Goal: Task Accomplishment & Management: Manage account settings

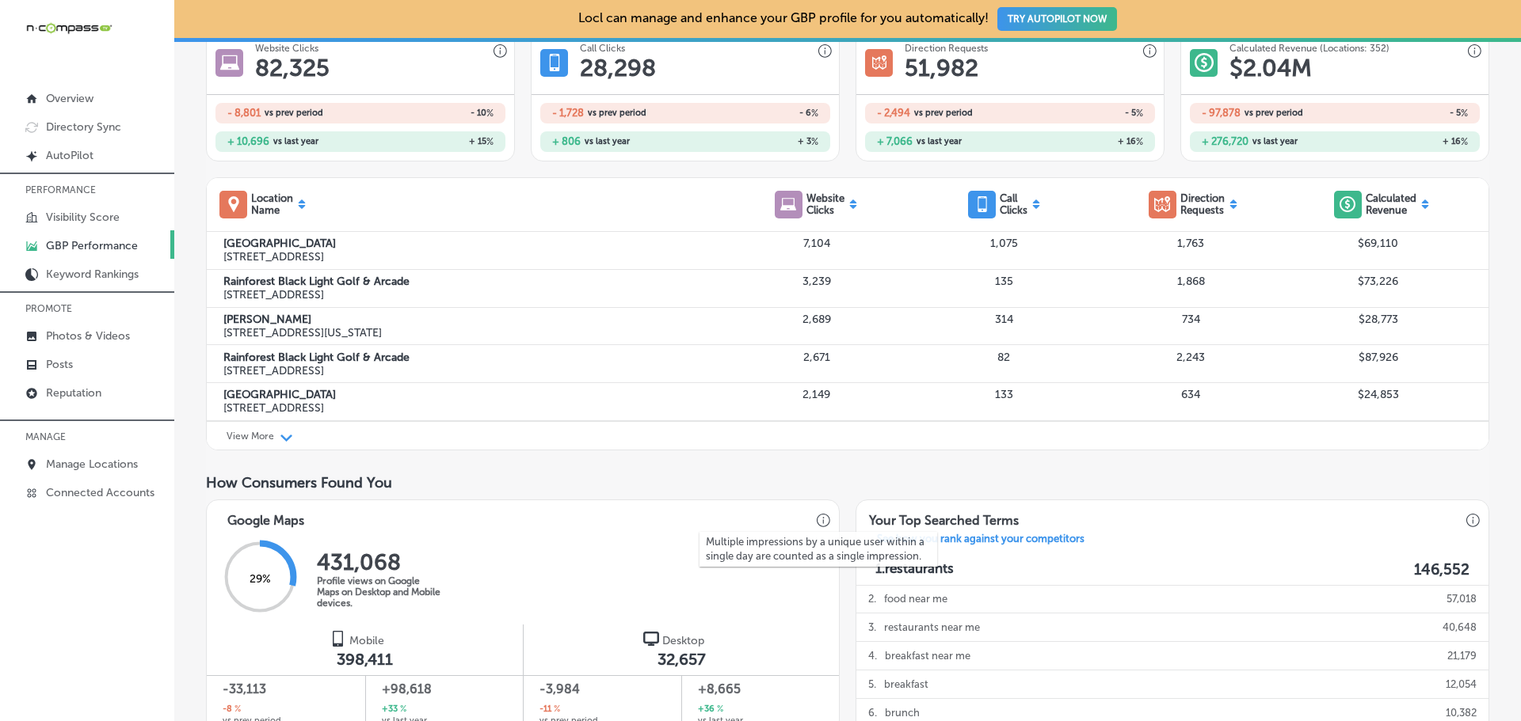
scroll to position [274, 0]
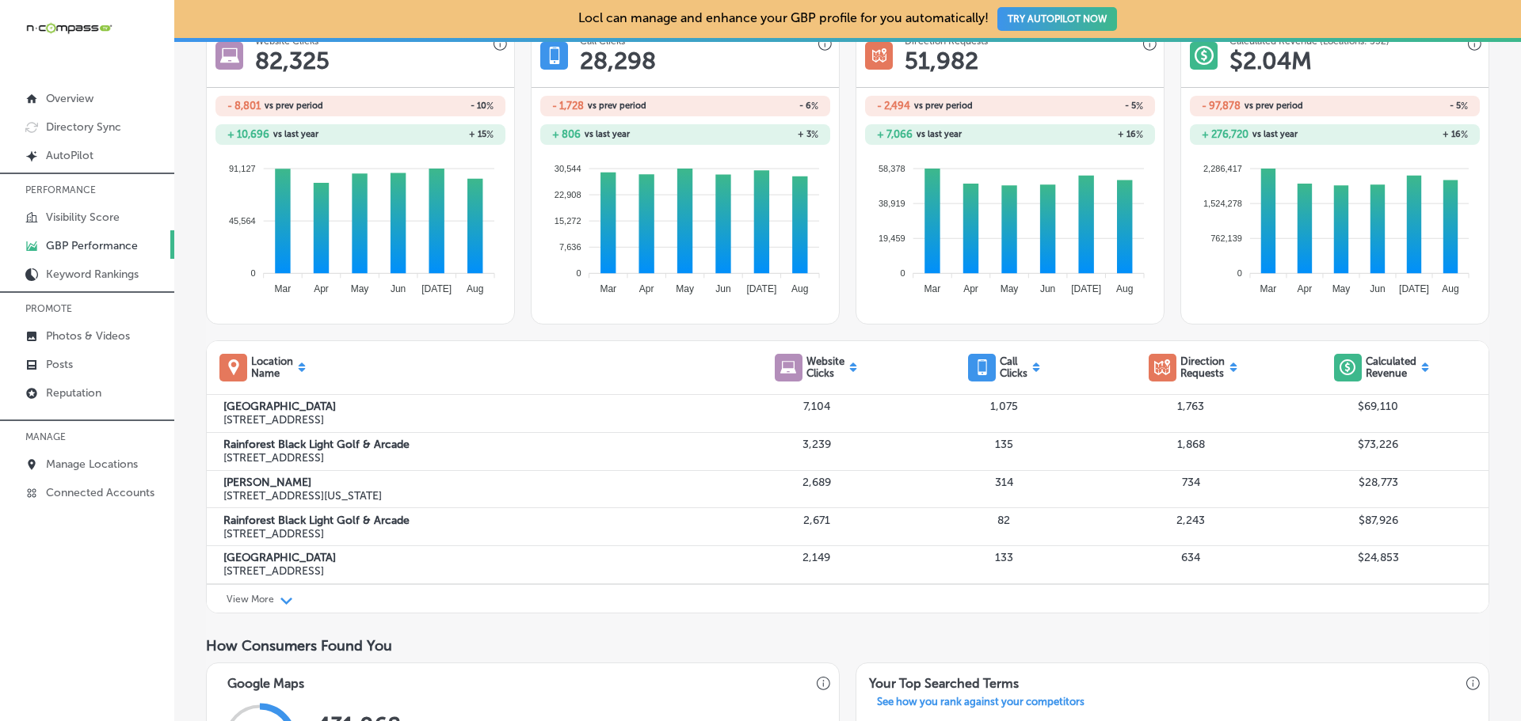
click at [107, 365] on link "Posts" at bounding box center [87, 363] width 174 height 29
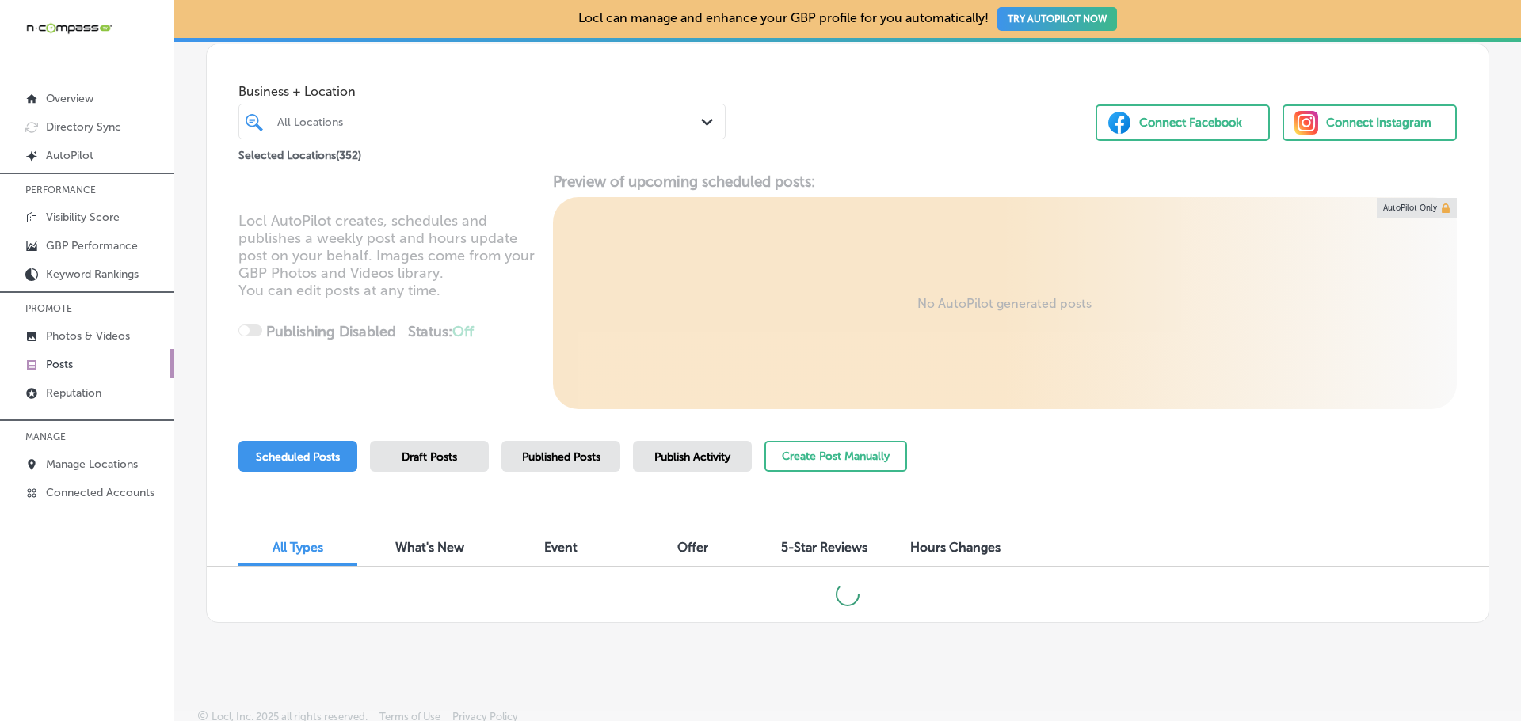
scroll to position [80, 0]
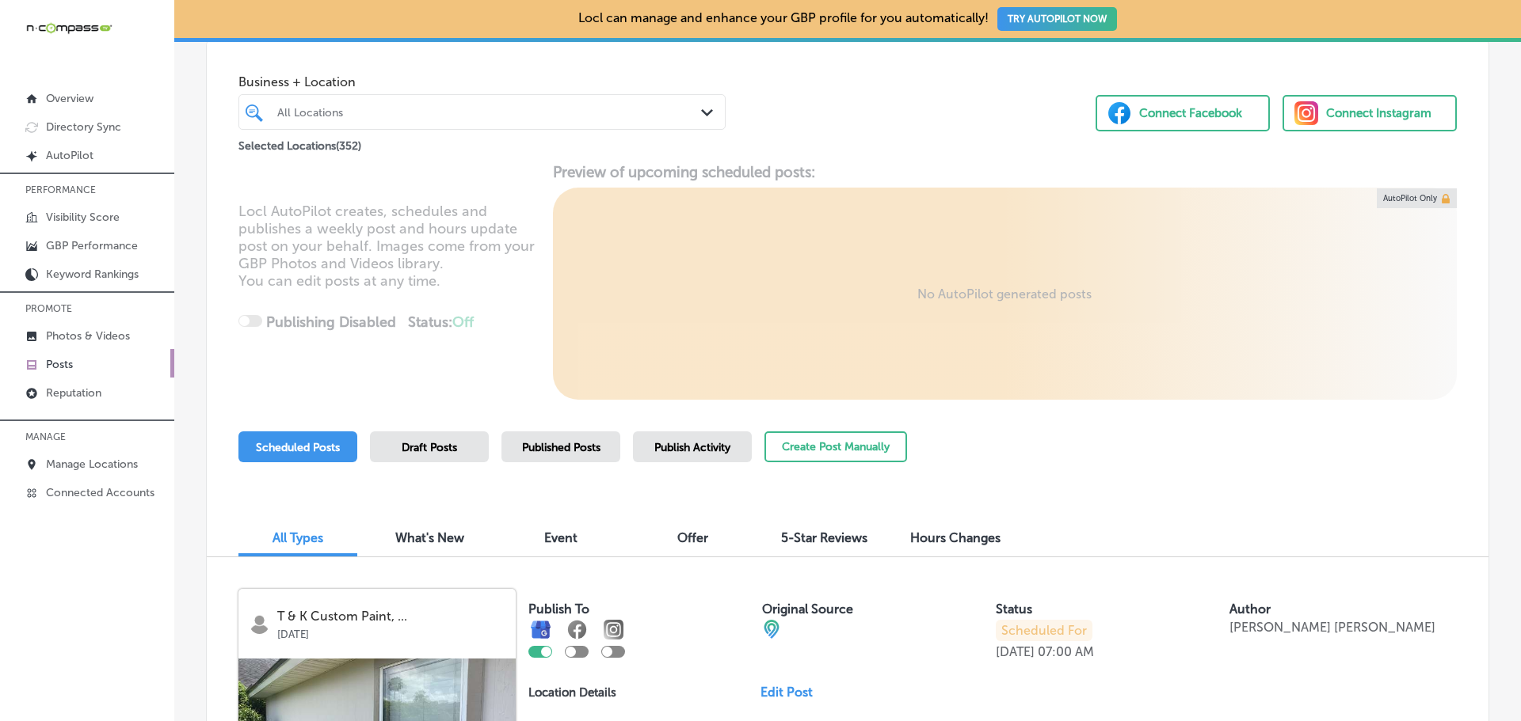
click at [105, 463] on p "Manage Locations" at bounding box center [92, 464] width 92 height 13
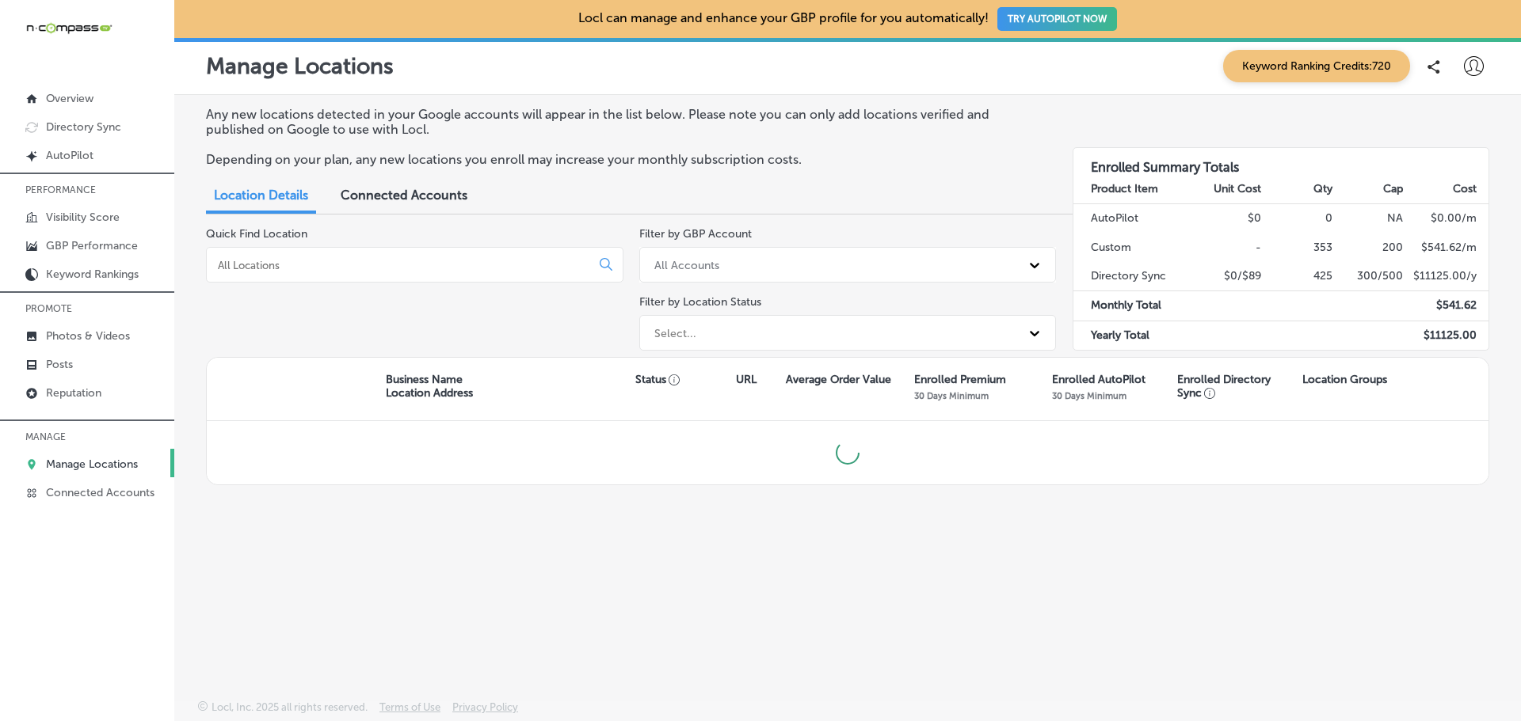
click at [286, 267] on input at bounding box center [401, 265] width 371 height 14
type input "g bro"
click at [363, 265] on input "g bro" at bounding box center [401, 265] width 371 height 14
click at [377, 188] on span "Connected Accounts" at bounding box center [404, 195] width 127 height 15
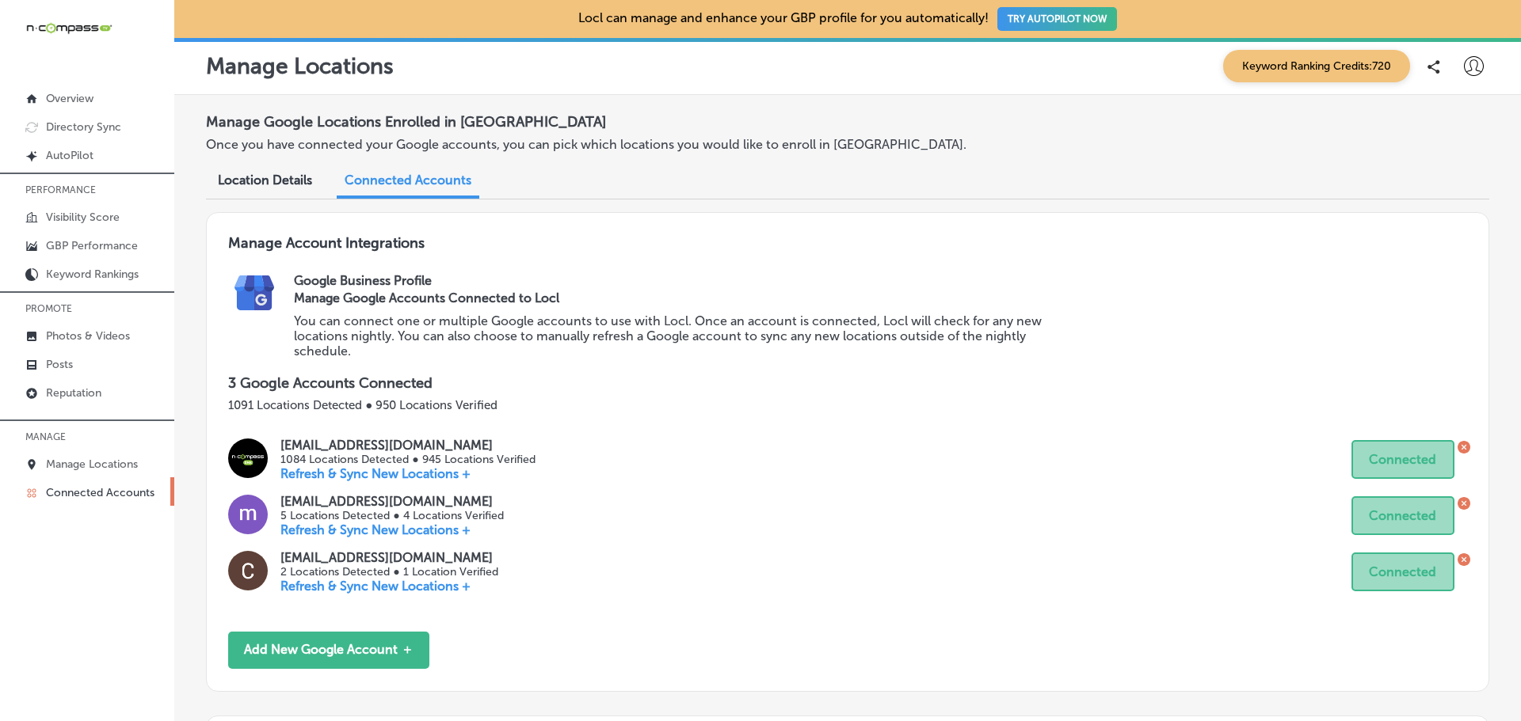
click at [116, 462] on p "Manage Locations" at bounding box center [92, 464] width 92 height 13
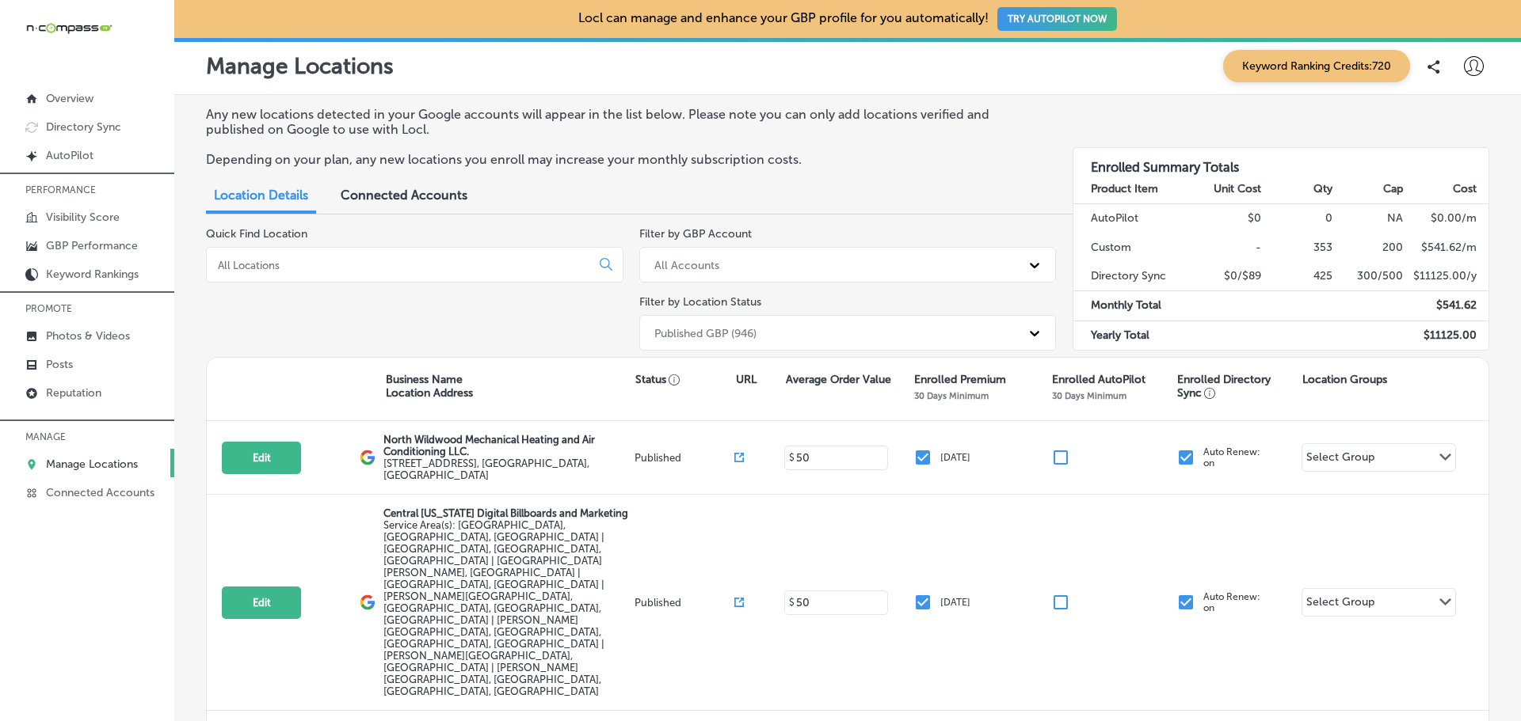
click at [416, 268] on input at bounding box center [401, 265] width 371 height 14
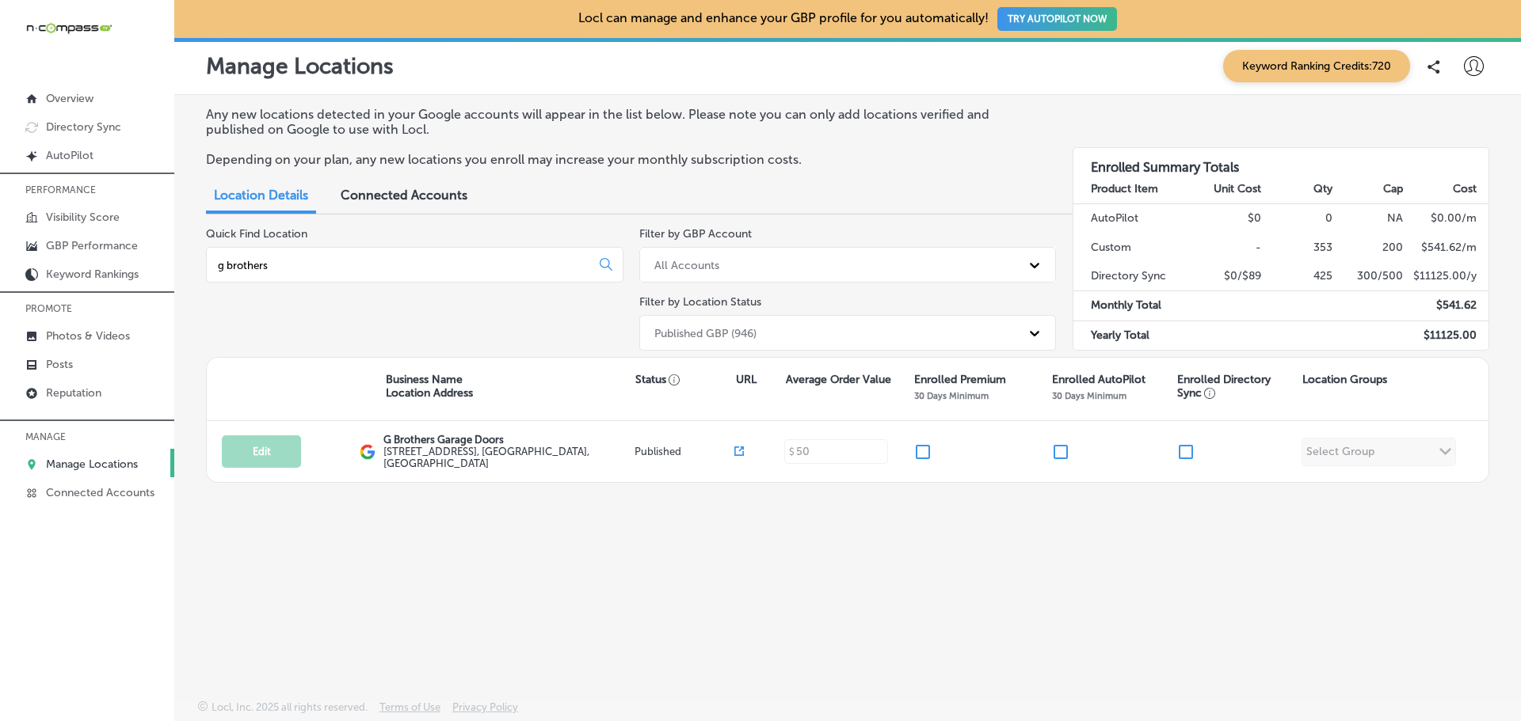
type input "g brothers"
click at [462, 441] on p "G Brothers Garage Doors" at bounding box center [506, 440] width 247 height 12
click at [460, 441] on p "G Brothers Garage Doors" at bounding box center [506, 440] width 247 height 12
click at [924, 453] on input "checkbox" at bounding box center [922, 452] width 19 height 19
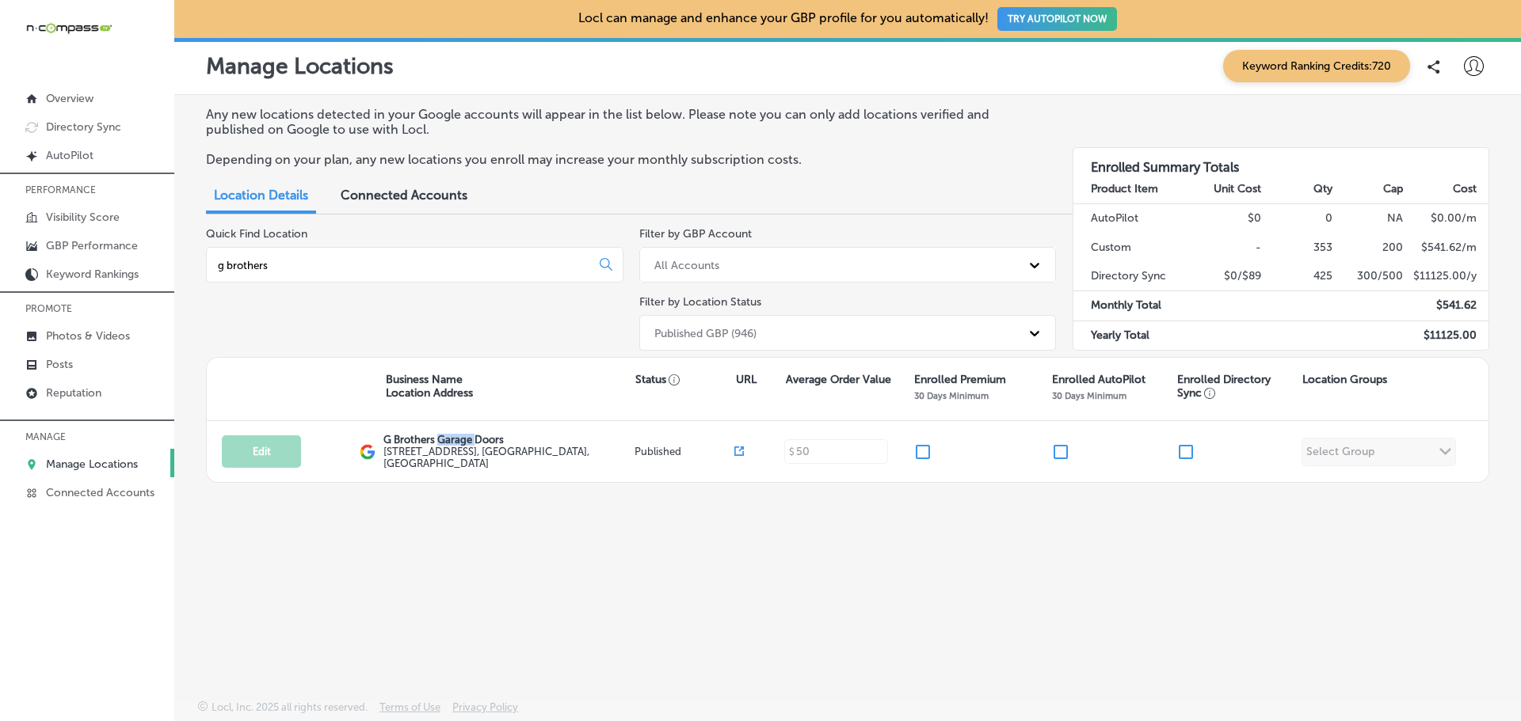
checkbox input "true"
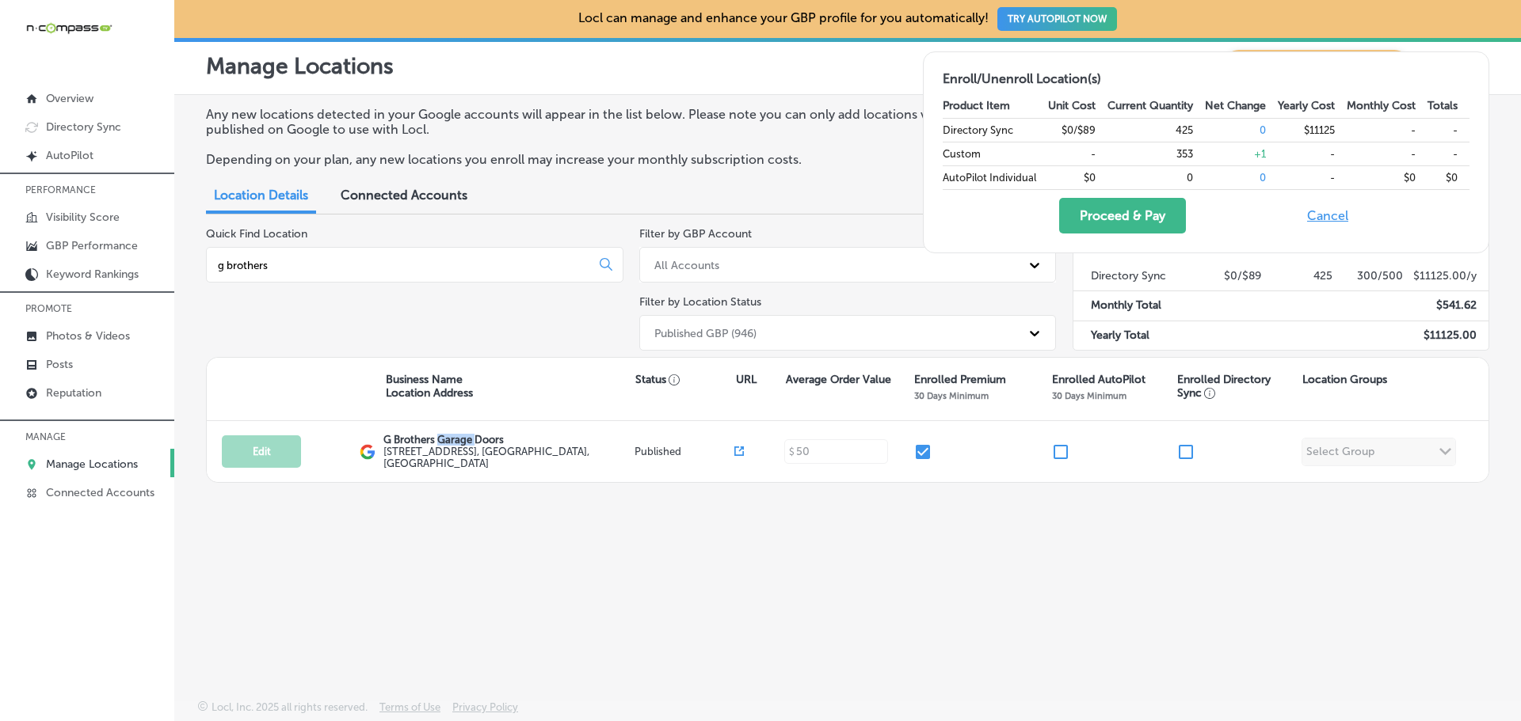
click at [1182, 447] on input "checkbox" at bounding box center [1185, 452] width 19 height 19
checkbox input "true"
click at [1142, 216] on button "Proceed & Pay" at bounding box center [1122, 216] width 127 height 36
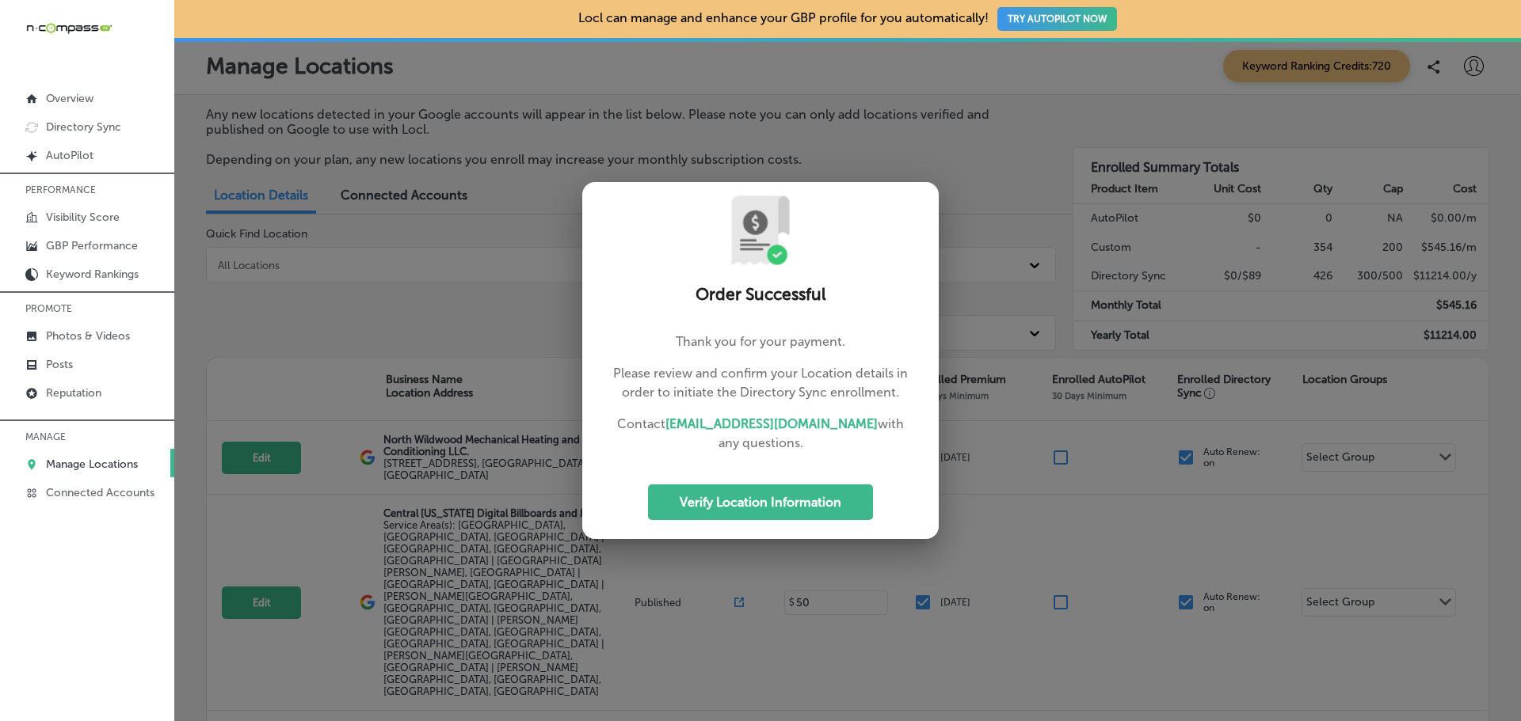
click at [771, 505] on button "Verify Location Information" at bounding box center [760, 503] width 225 height 36
select select "US"
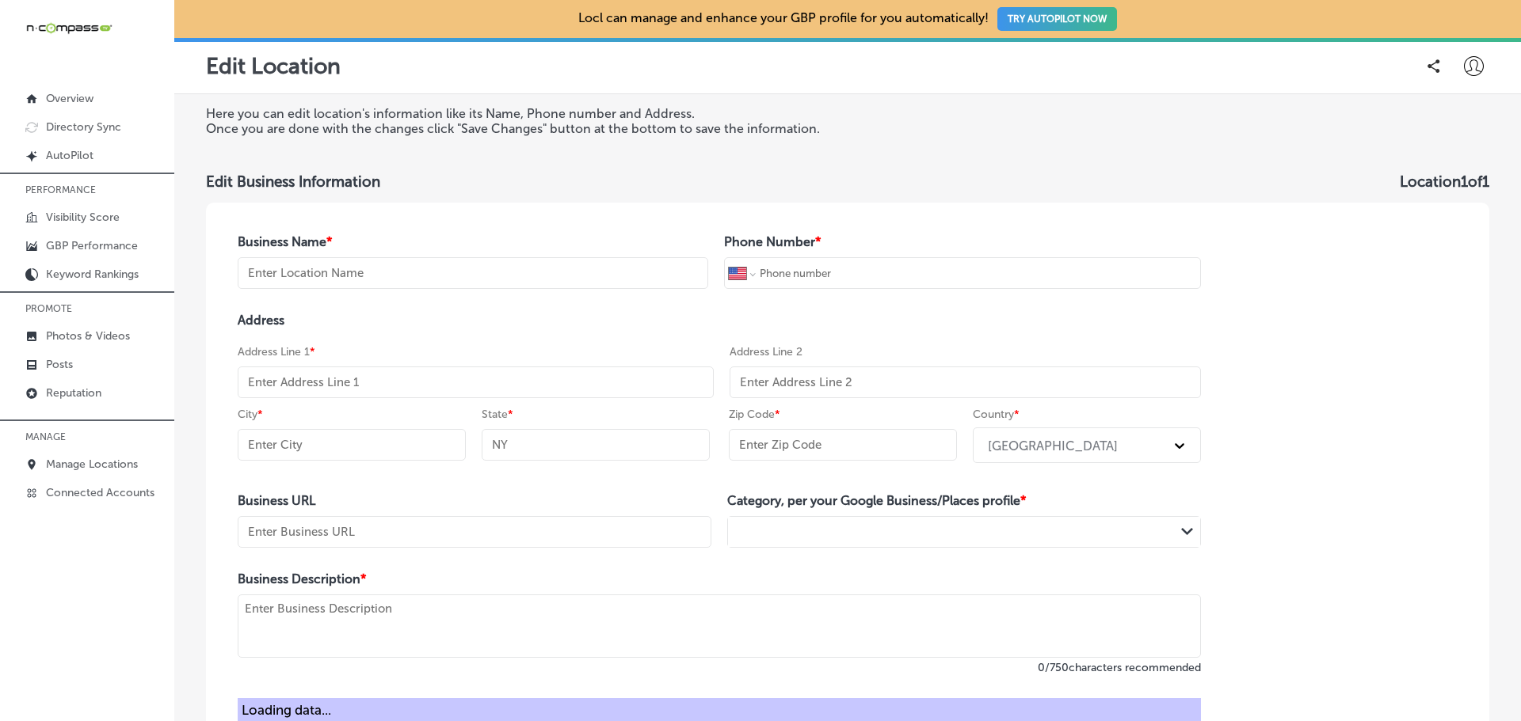
type input "G Brothers Garage Doors"
type input "[PHONE_NUMBER]"
type input "[STREET_ADDRESS]"
type input "Lakewood"
type input "CO"
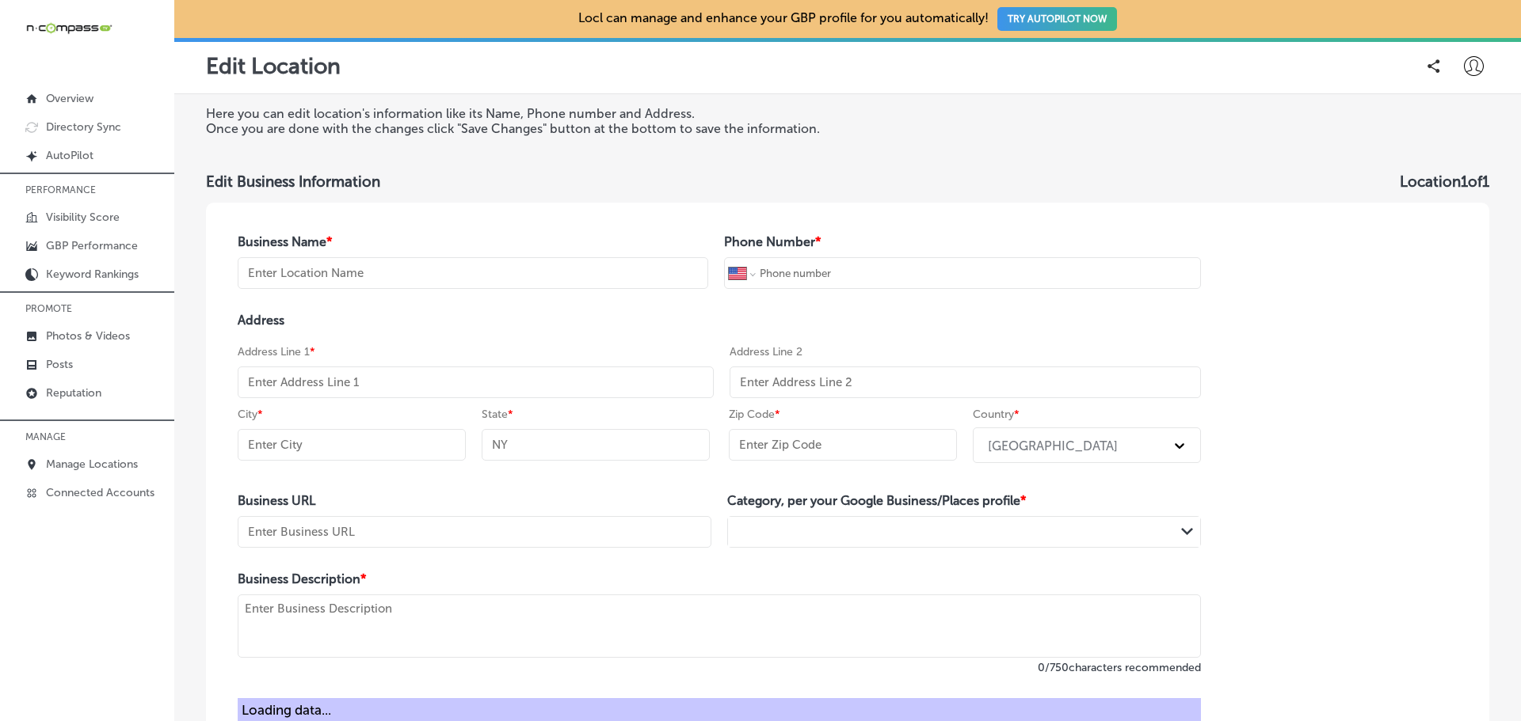
type input "80215"
type input "[URL][DOMAIN_NAME]"
type textarea "G Brothers Garage Doors delivers expert garage door installation, replacement, …"
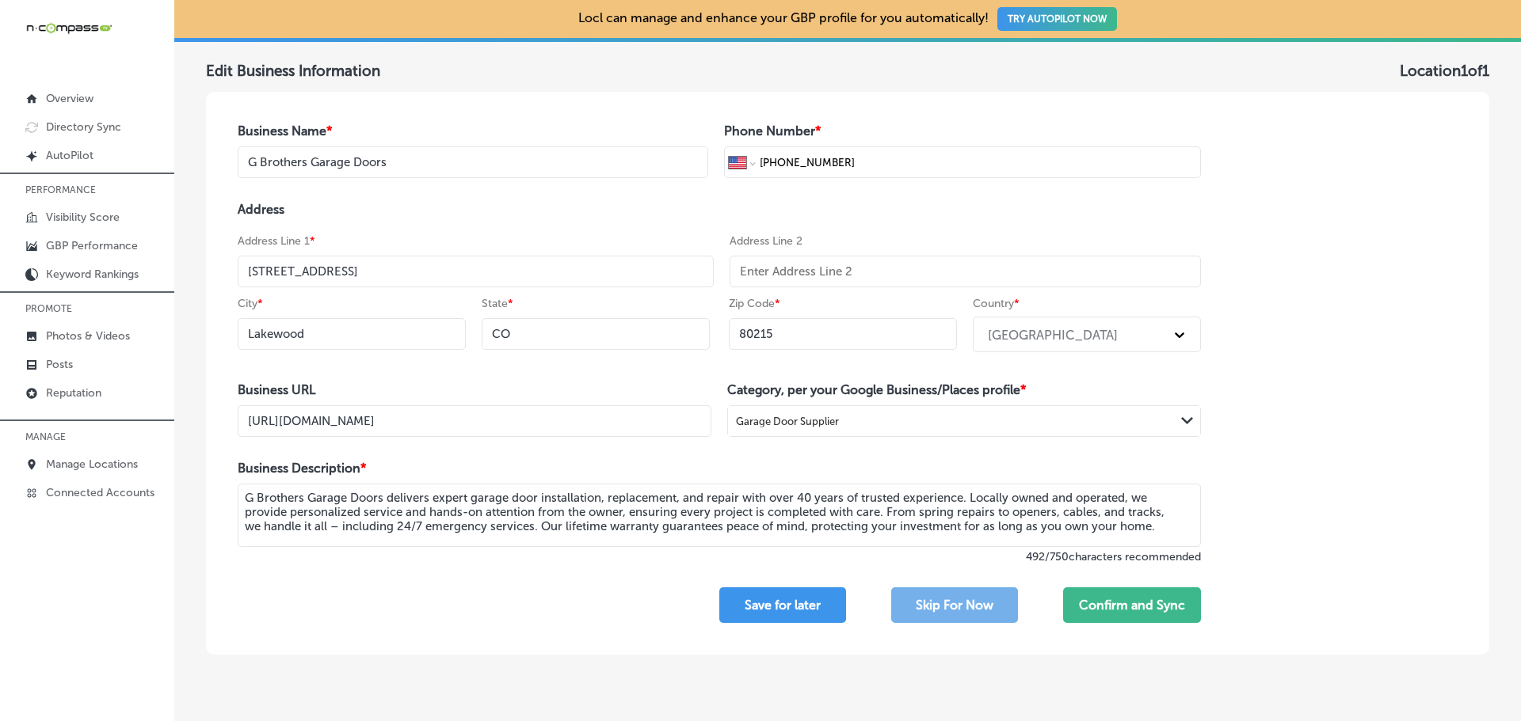
scroll to position [111, 0]
select select "US"
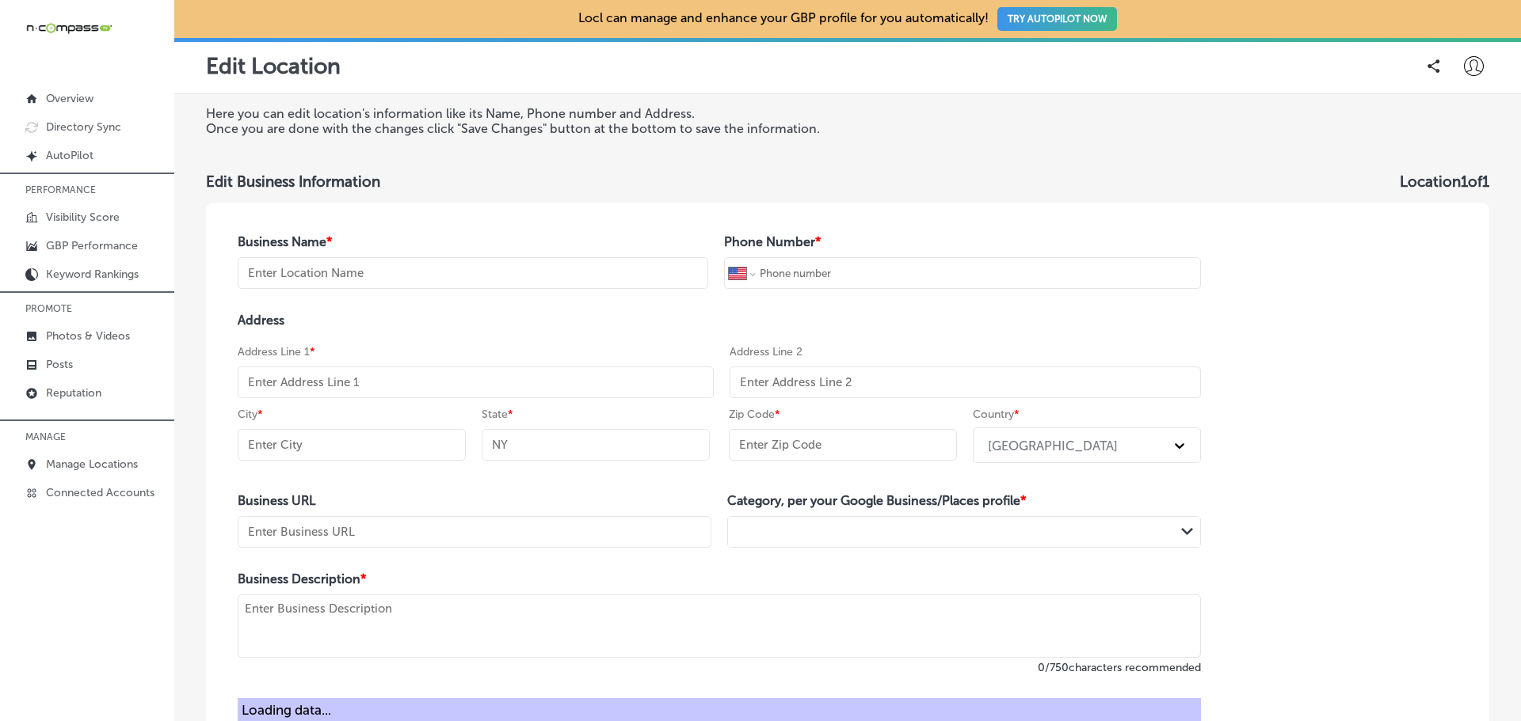
type input "G Brothers Garage Doors"
type input "[PHONE_NUMBER]"
type input "[STREET_ADDRESS]"
type input "Lakewood"
type input "CO"
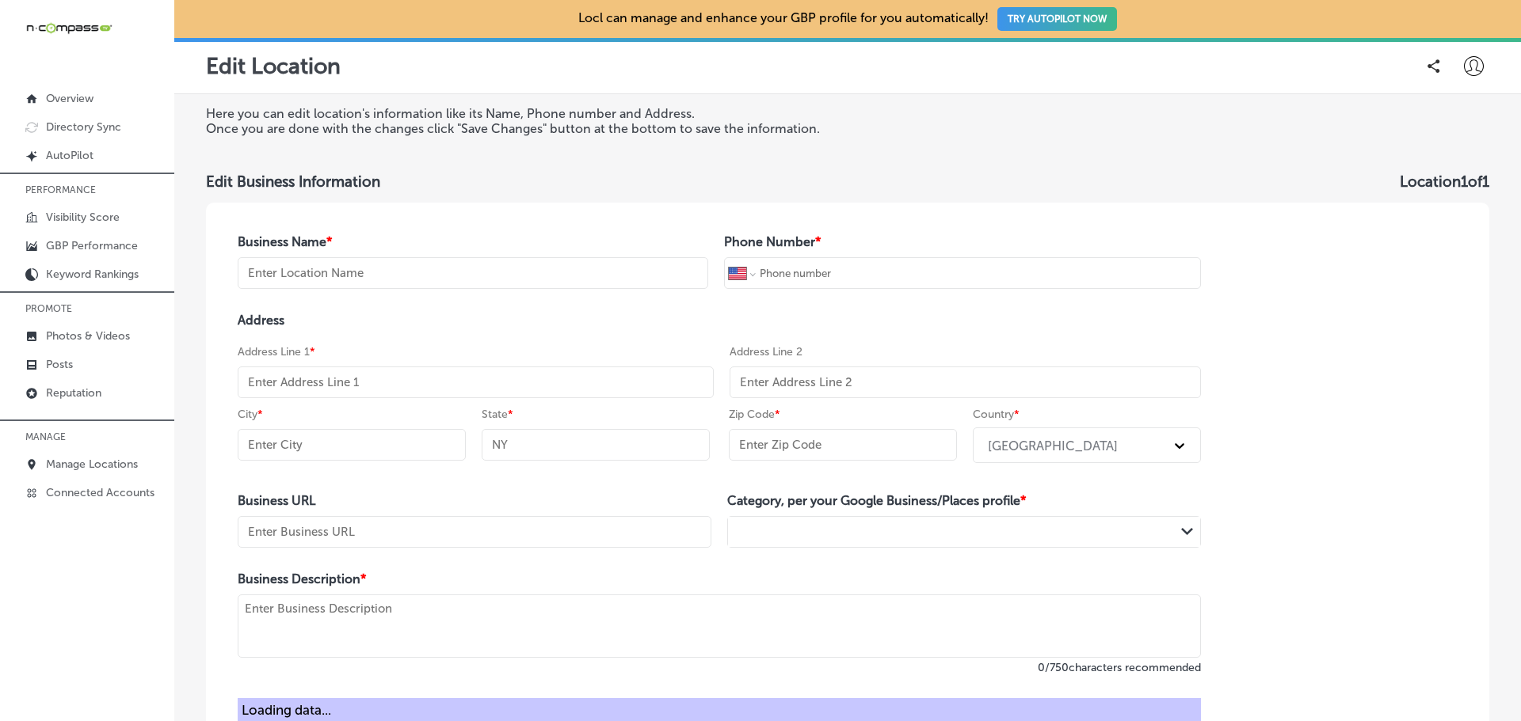
type input "80215"
type input "[URL][DOMAIN_NAME]"
type textarea "G Brothers Garage Doors delivers expert garage door installation, replacement, …"
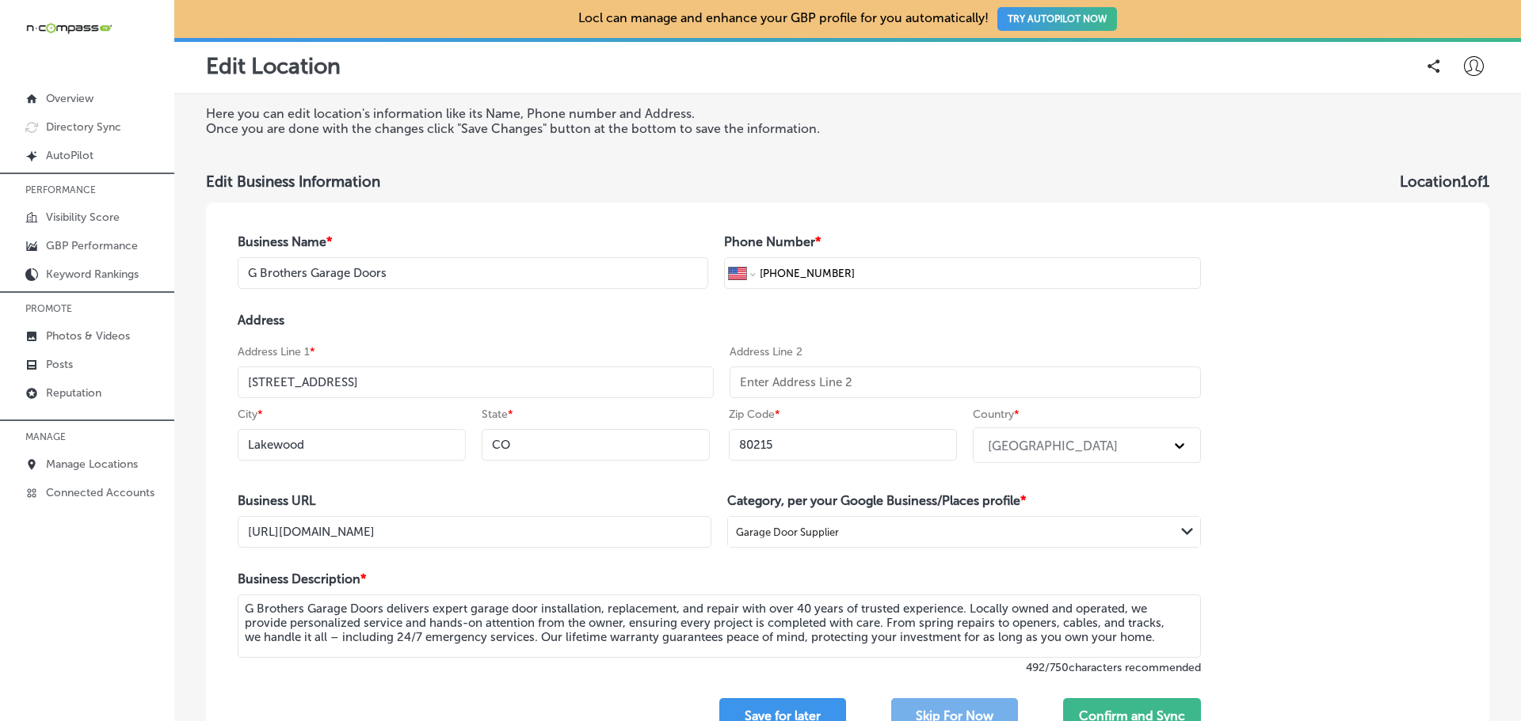
select select "US"
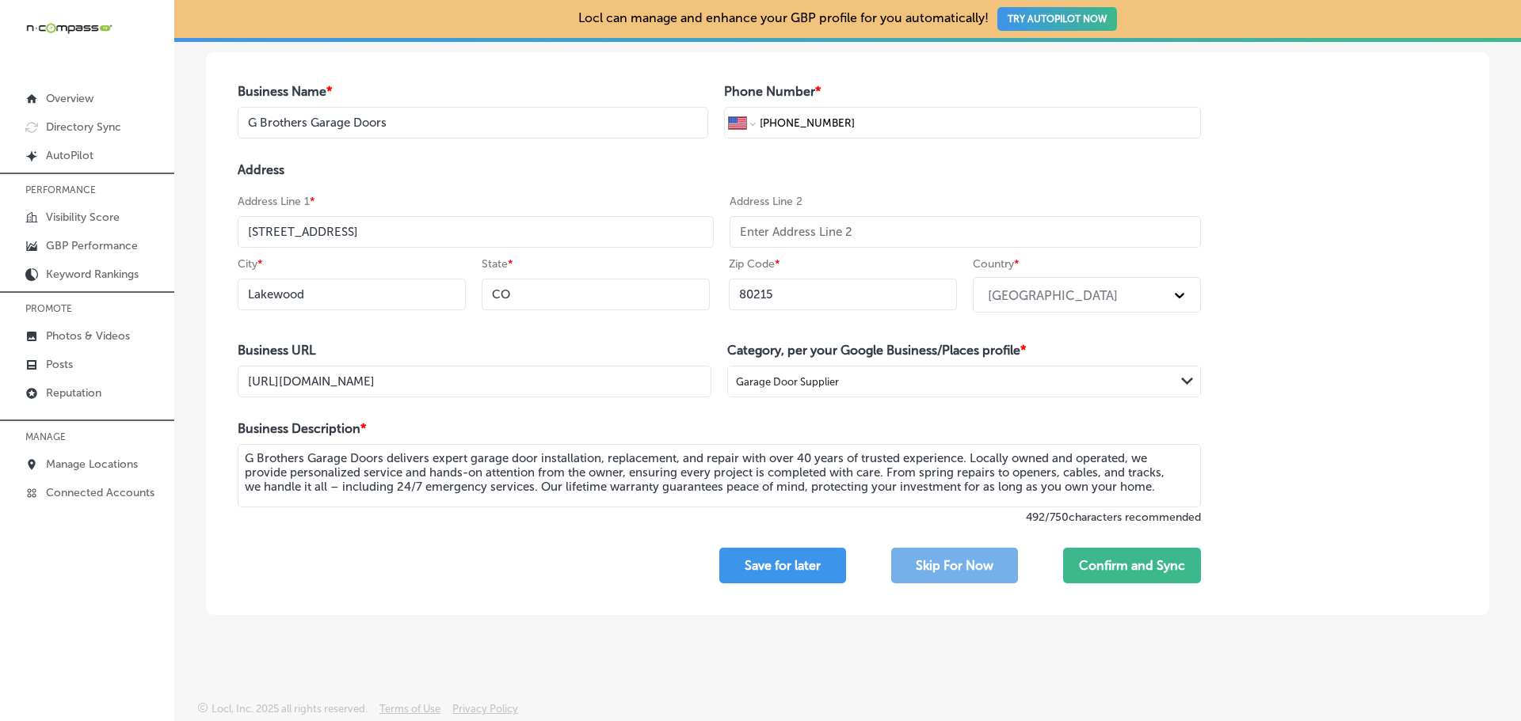
scroll to position [150, 0]
click at [1150, 568] on button "Confirm and Sync" at bounding box center [1132, 566] width 138 height 36
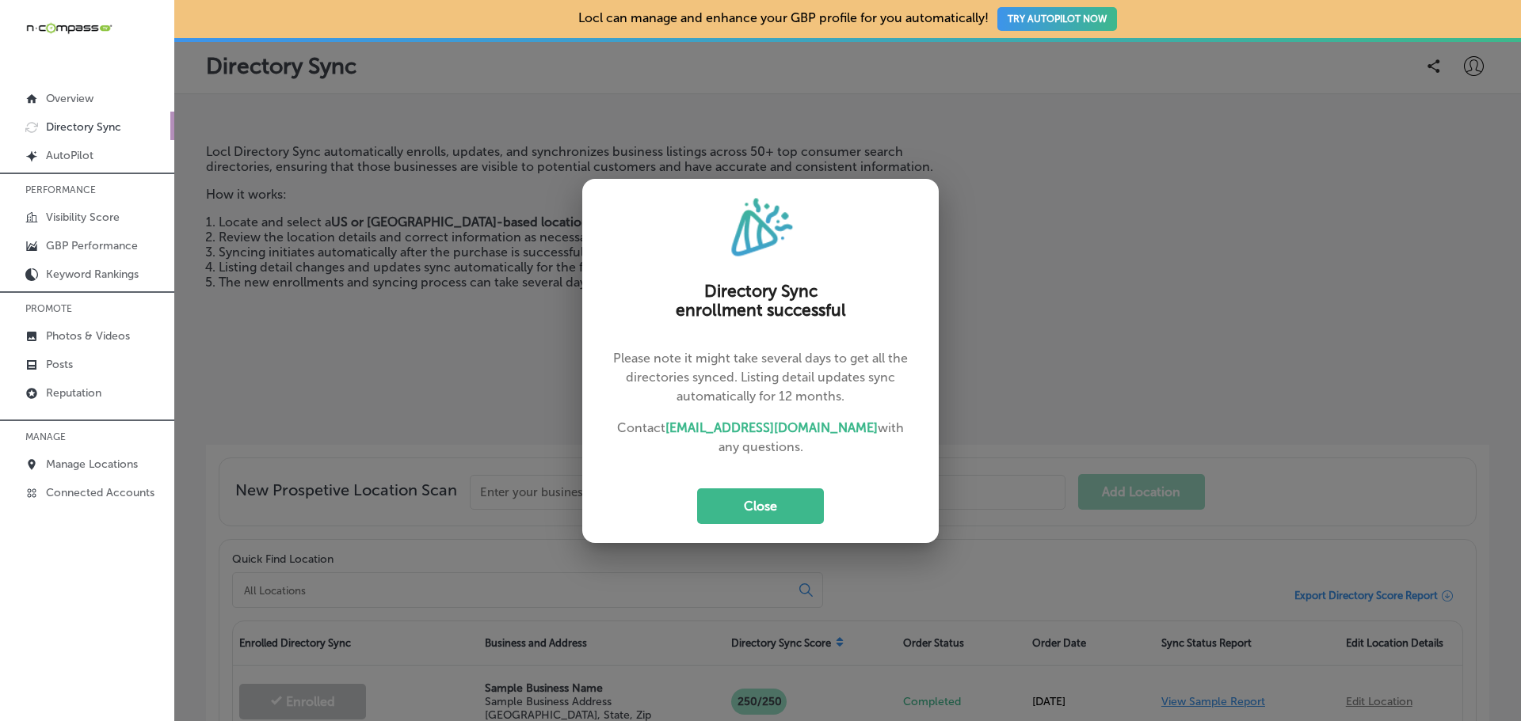
click at [747, 503] on button "Close" at bounding box center [760, 507] width 127 height 36
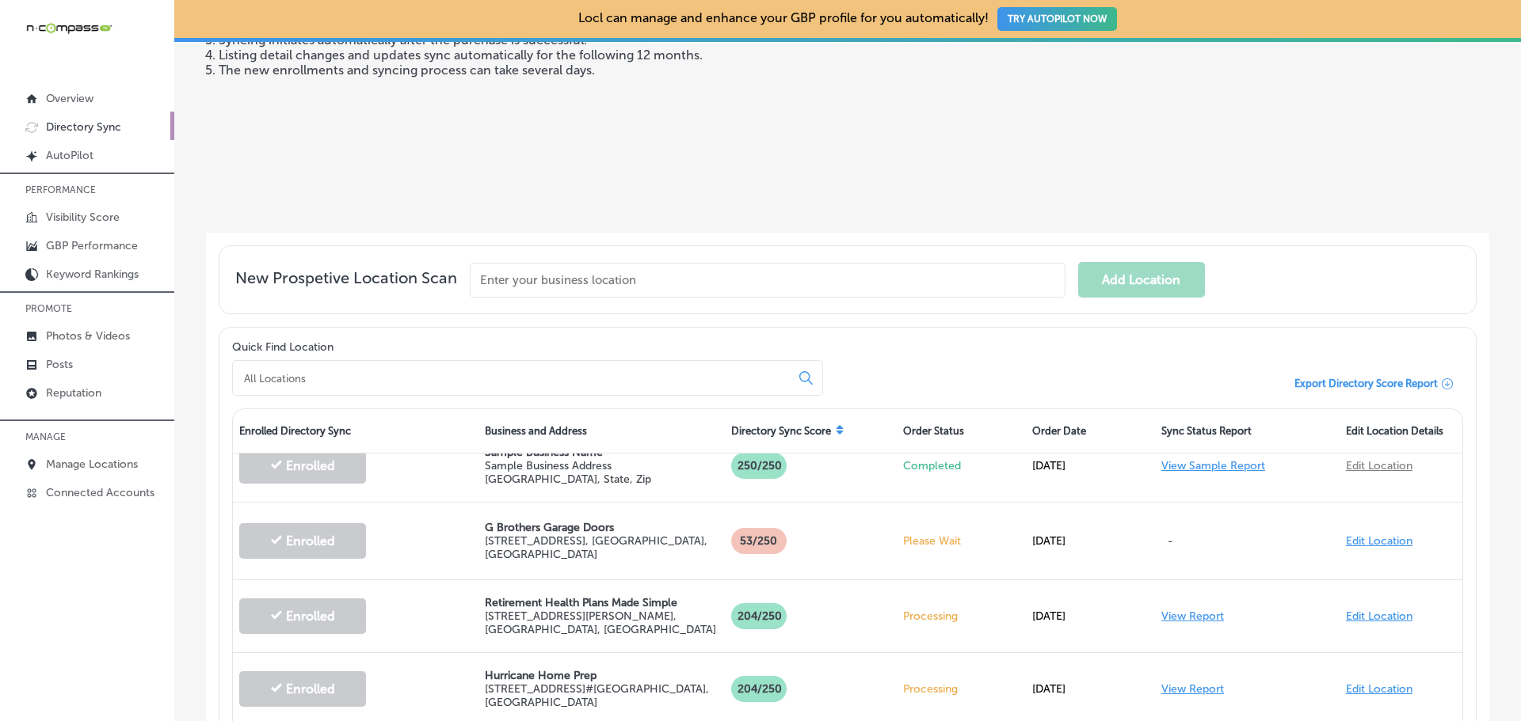
scroll to position [25, 0]
click at [542, 522] on p "G Brothers Garage Doors" at bounding box center [601, 526] width 233 height 13
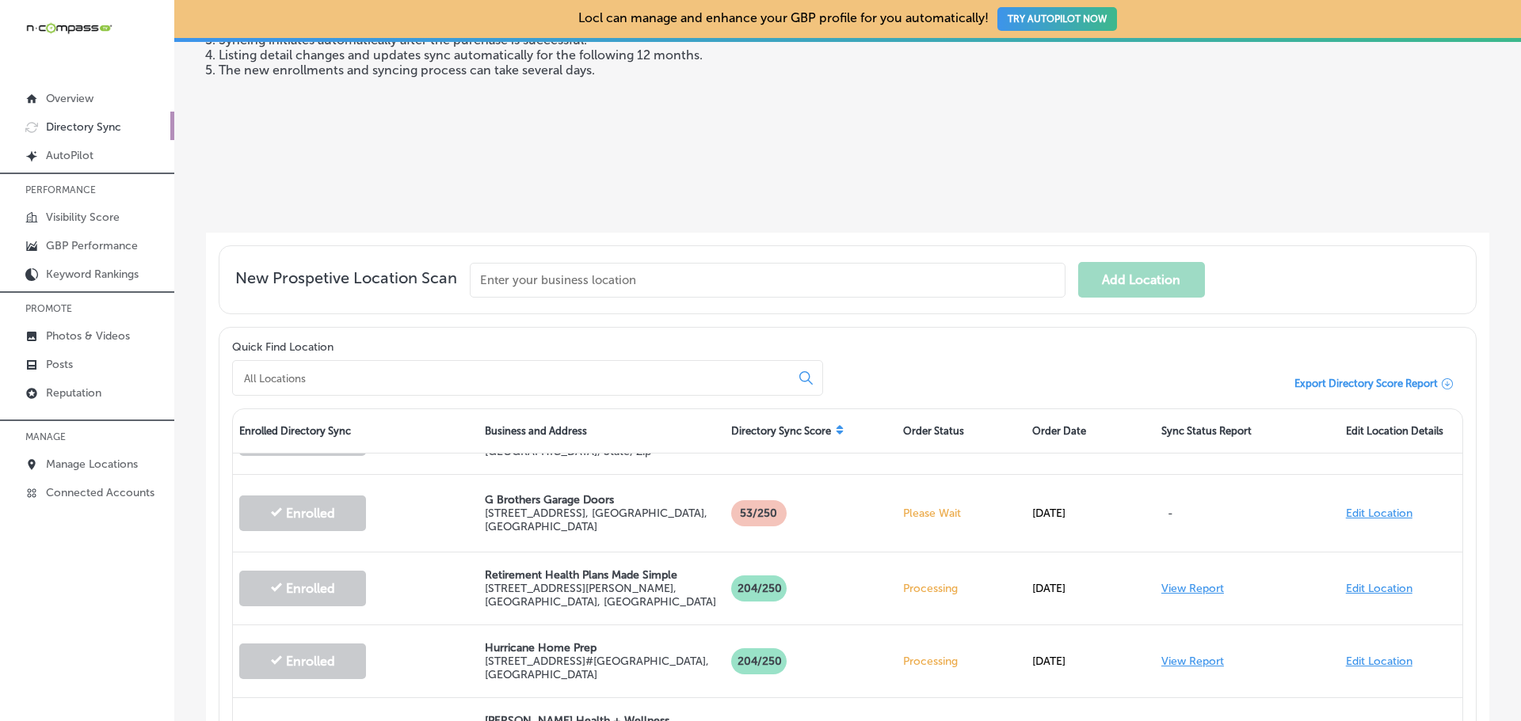
scroll to position [51, 0]
click at [542, 522] on p "[STREET_ADDRESS]" at bounding box center [601, 521] width 233 height 27
click at [1214, 503] on p "-" at bounding box center [1247, 514] width 172 height 45
click at [1360, 512] on link "Edit Location" at bounding box center [1379, 514] width 67 height 13
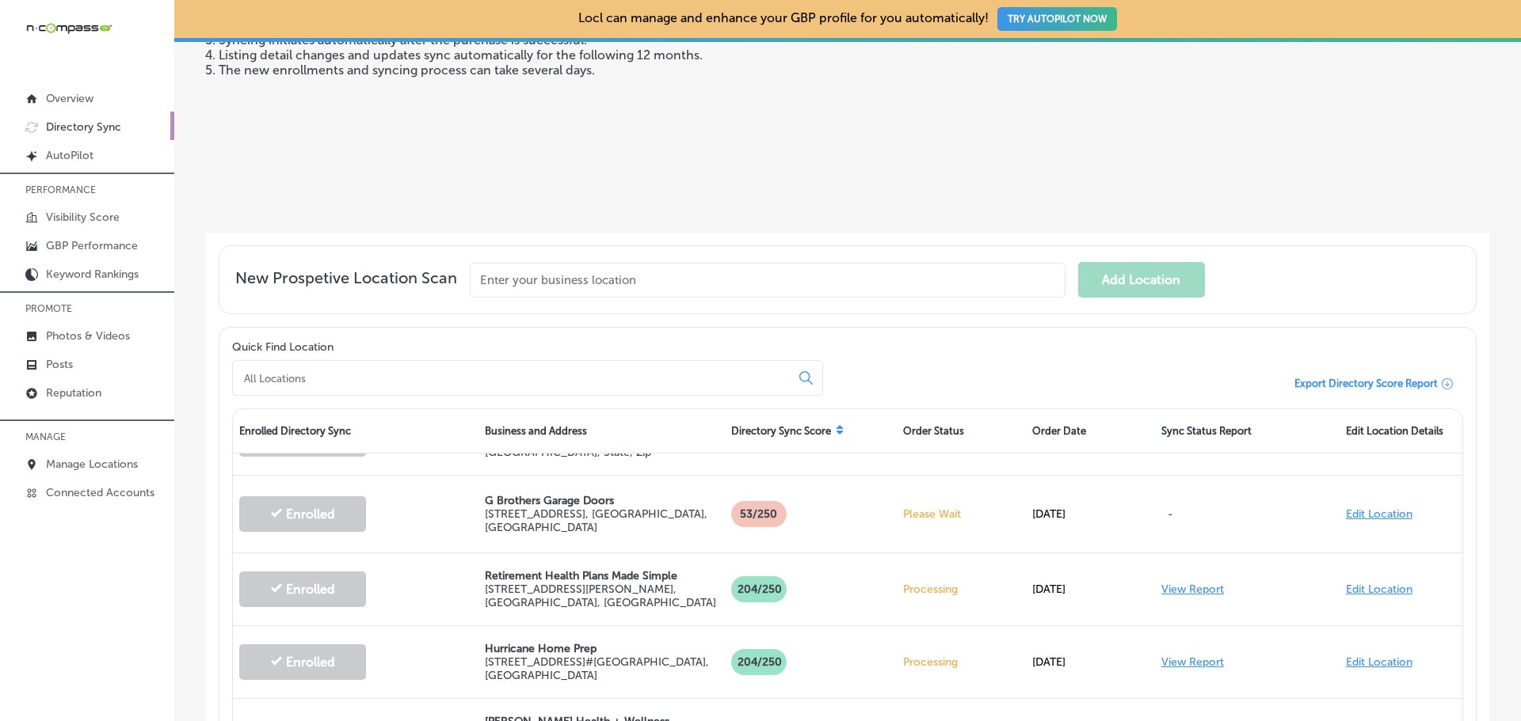
select select "US"
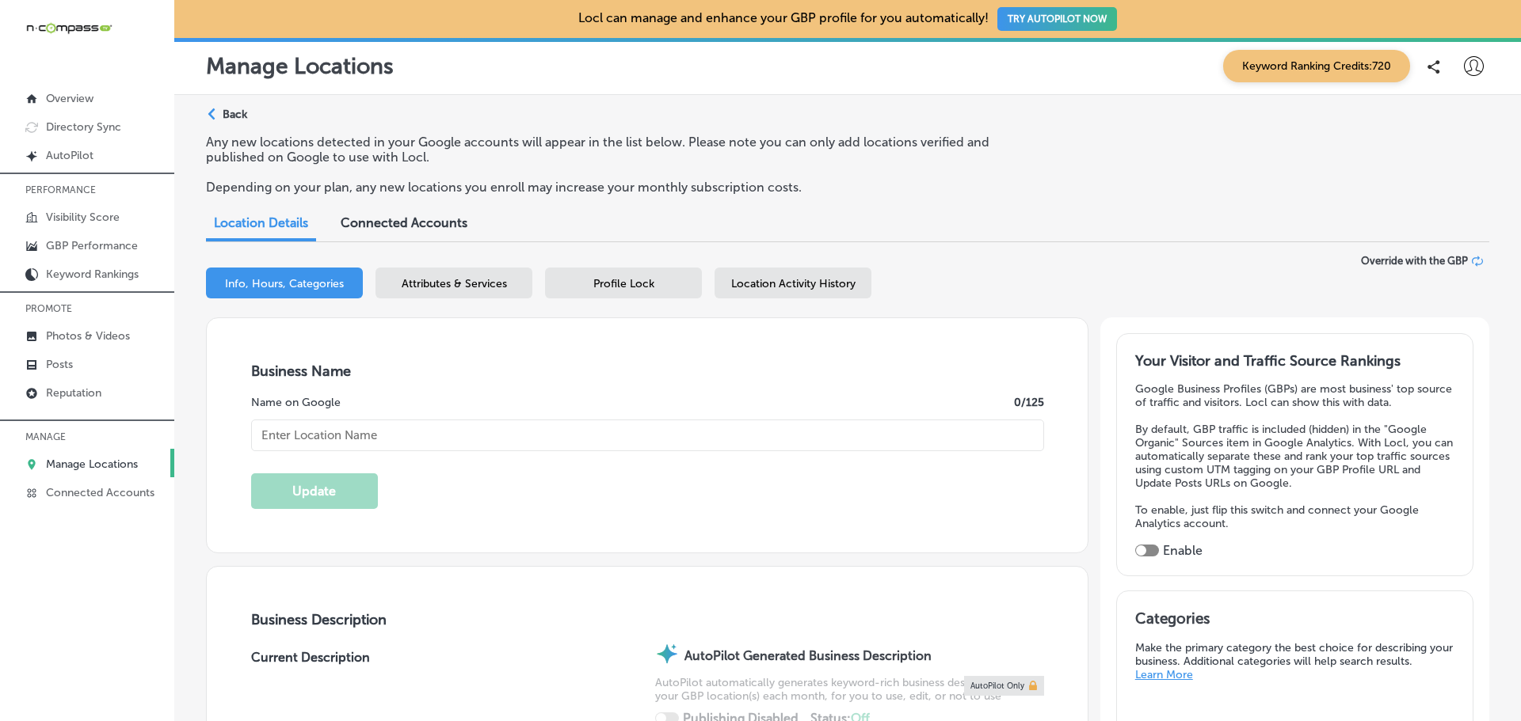
type textarea "G Brothers Garage Doors delivers expert garage door installation, replacement, …"
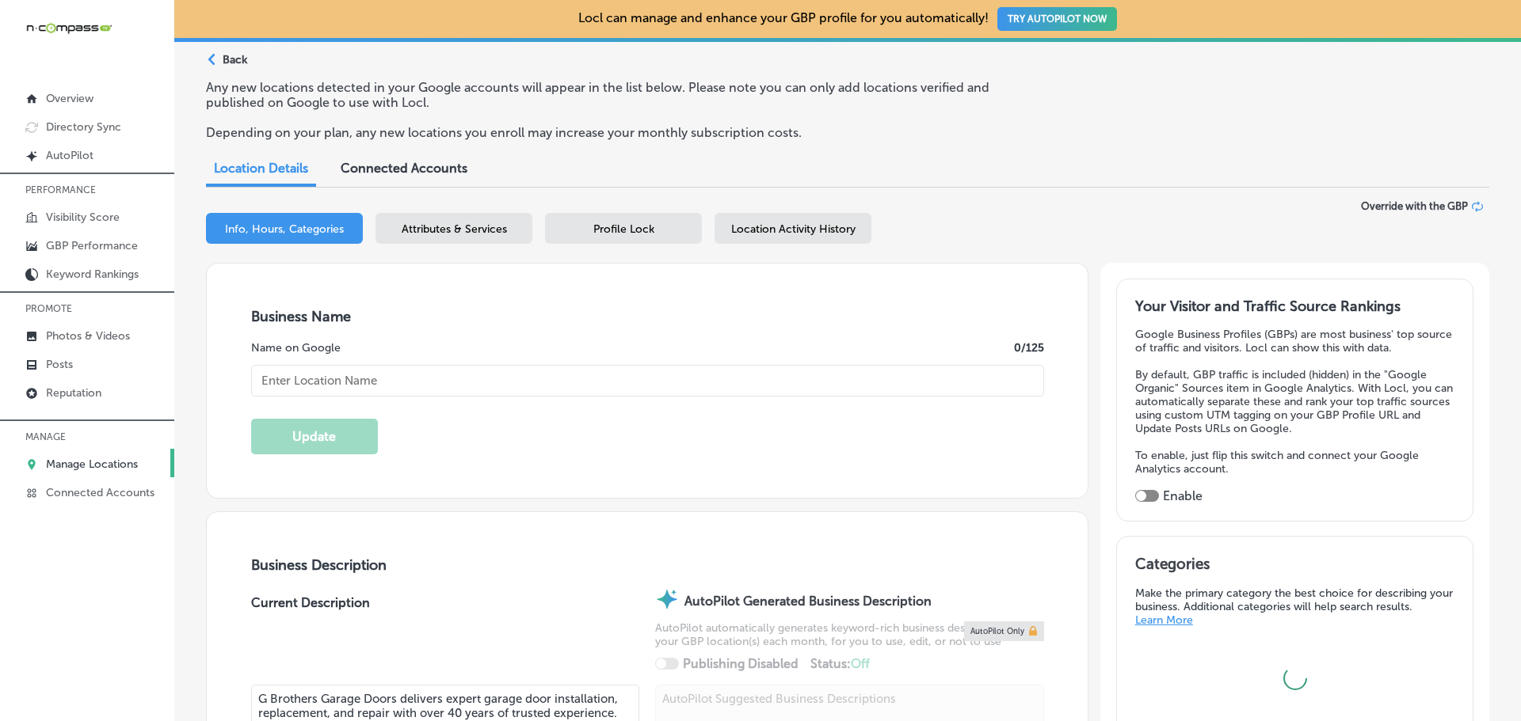
type input "[STREET_ADDRESS]"
type input "Lakewood"
type input "80215"
type input "US"
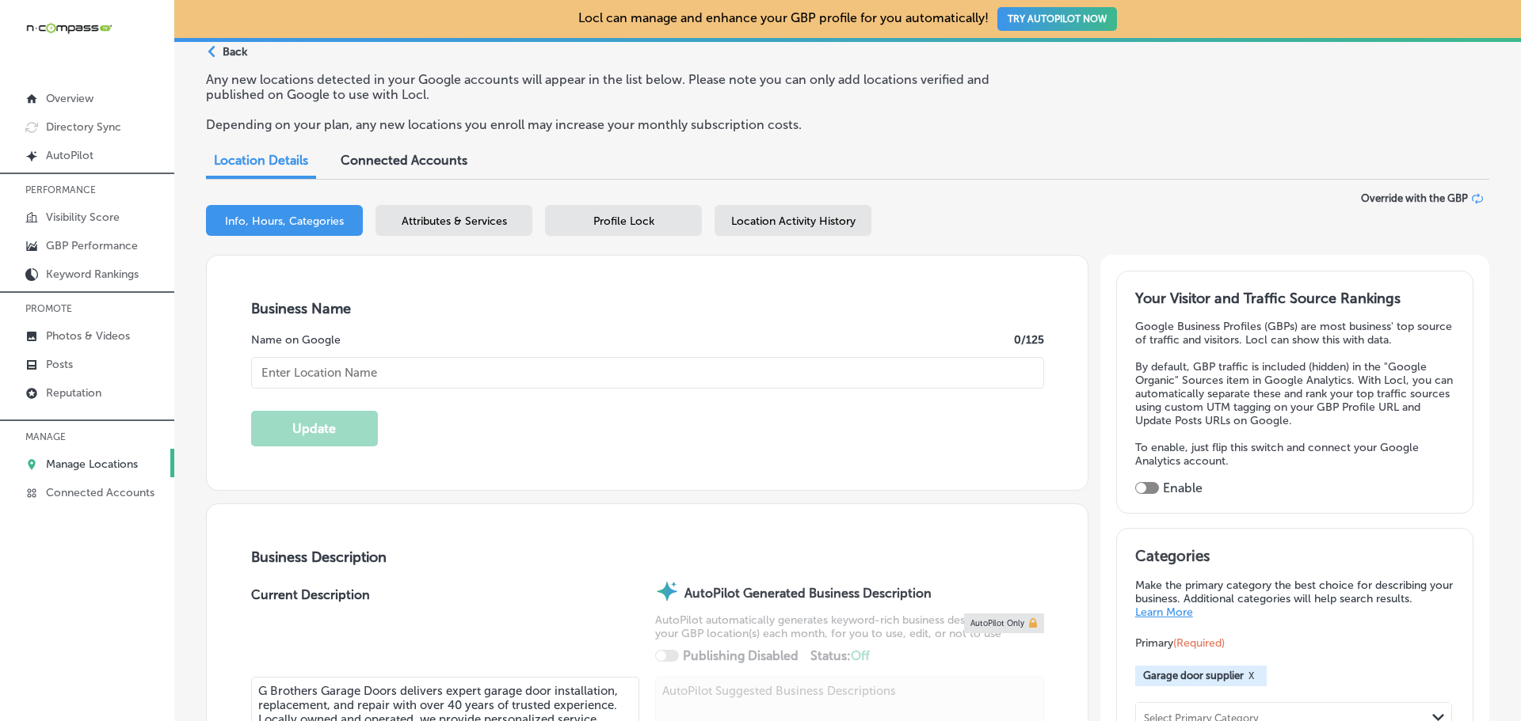
type input "[URL][DOMAIN_NAME]"
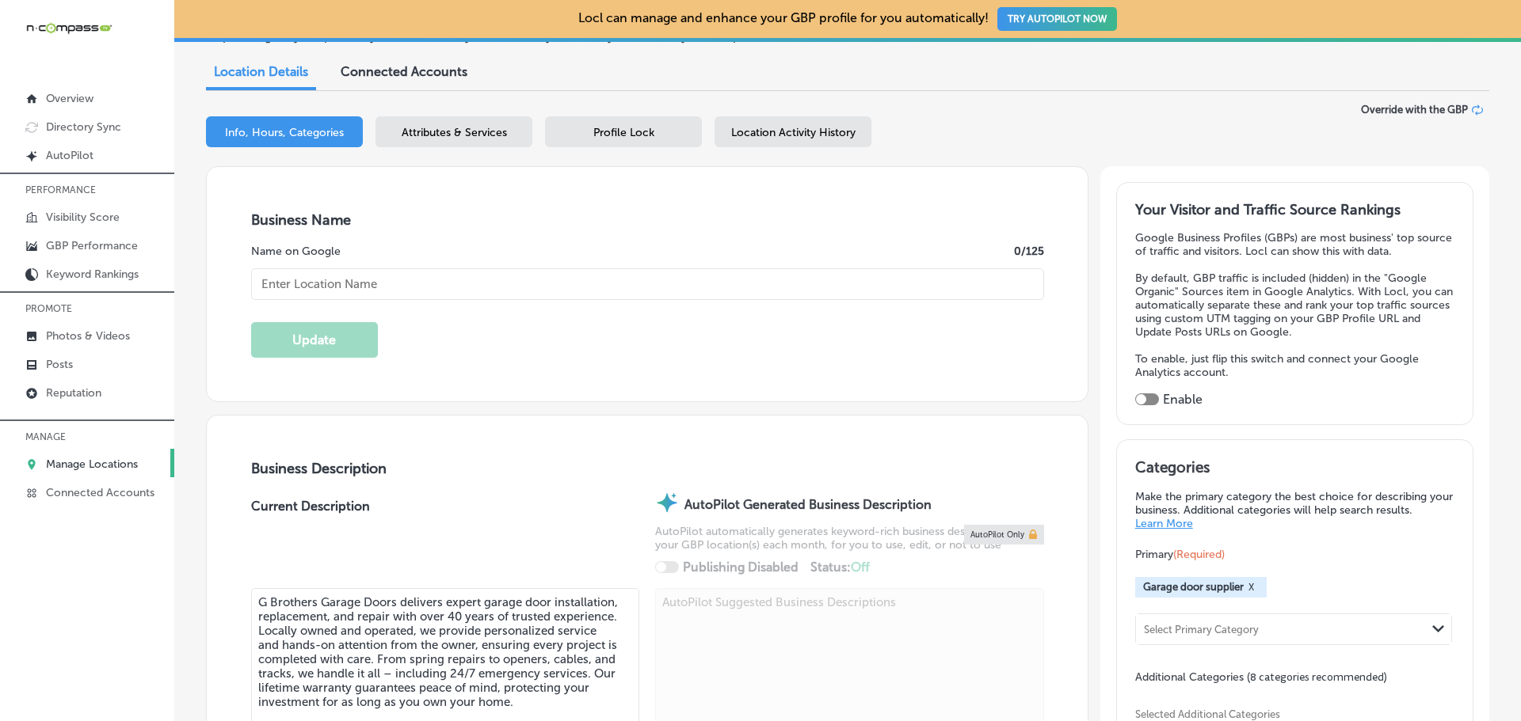
type input "G Brothers Garage Doors"
type input "[PHONE_NUMBER]"
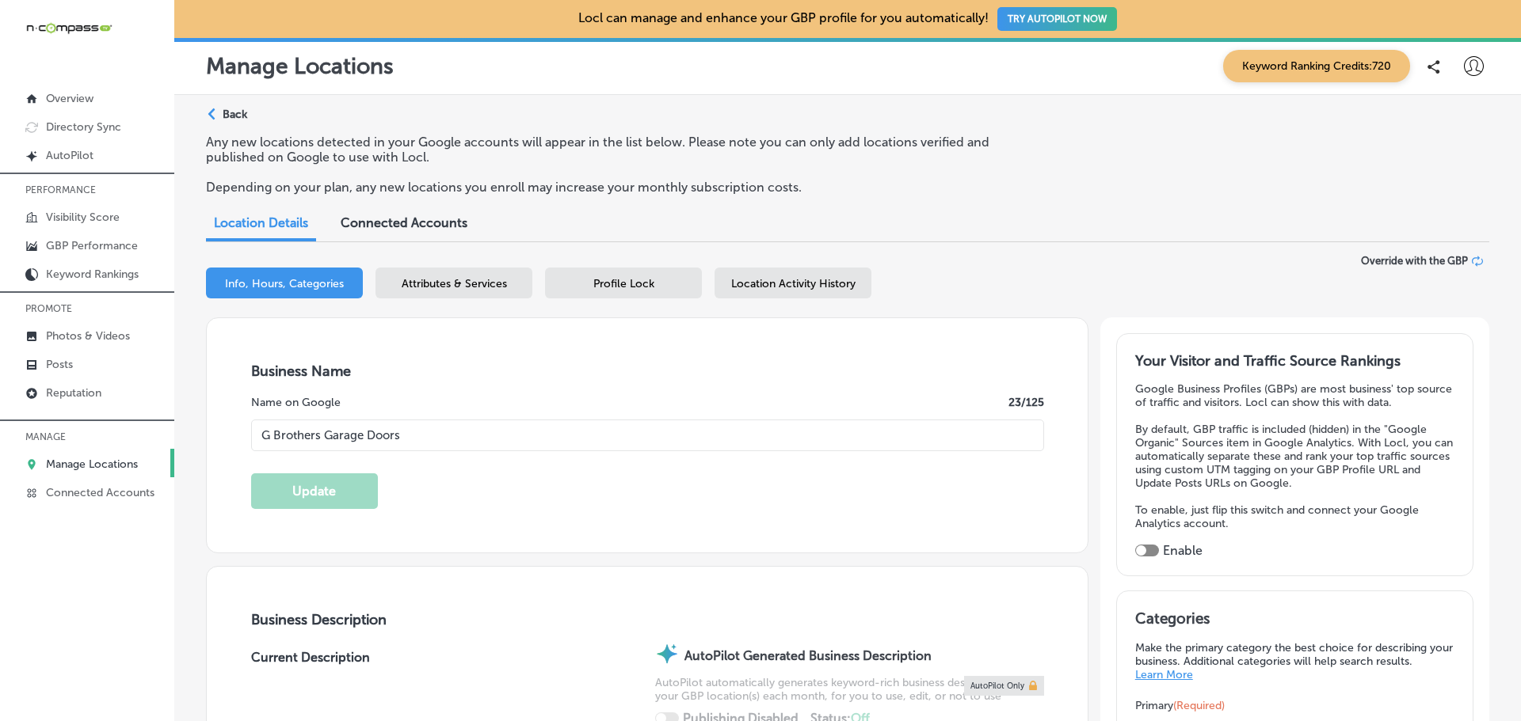
click at [383, 229] on span "Connected Accounts" at bounding box center [404, 222] width 127 height 15
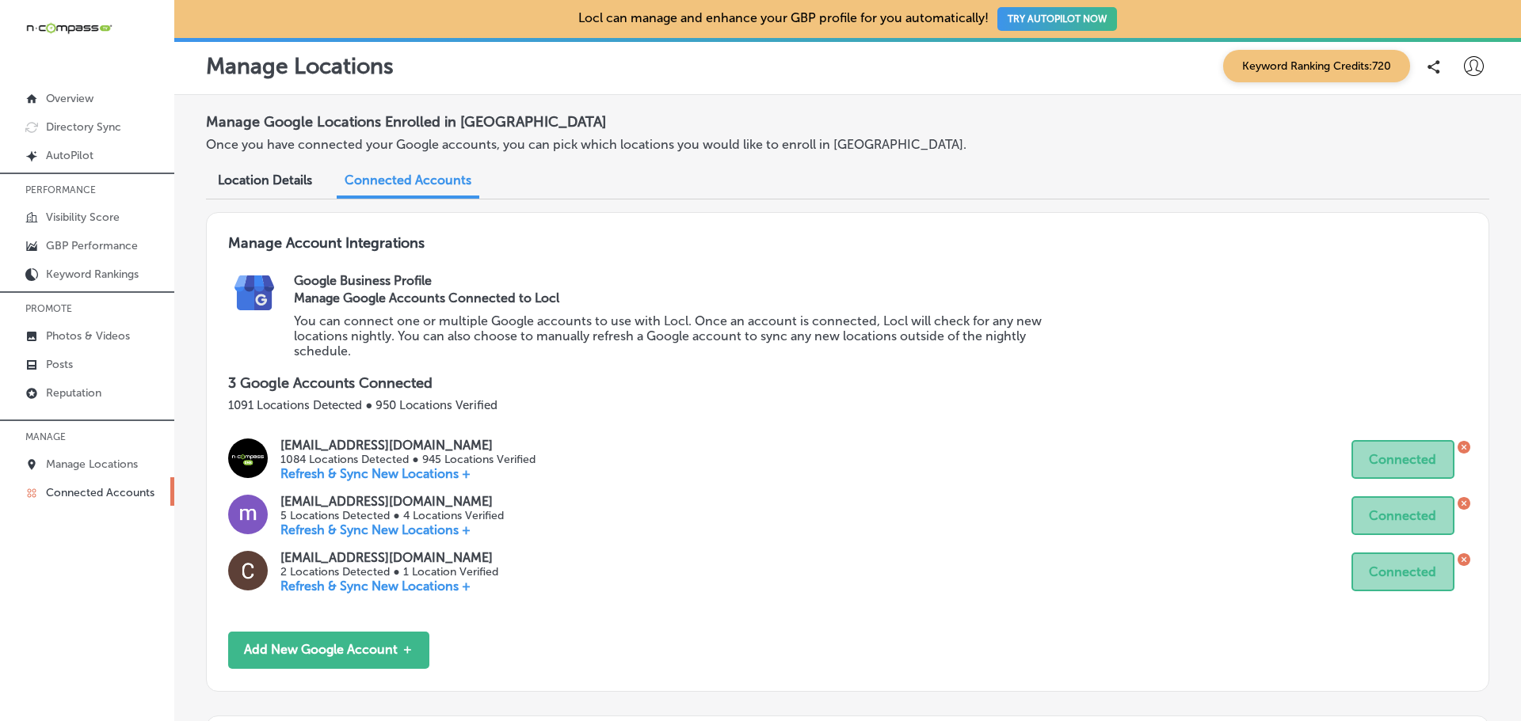
click at [278, 166] on div "Location Details" at bounding box center [265, 182] width 118 height 34
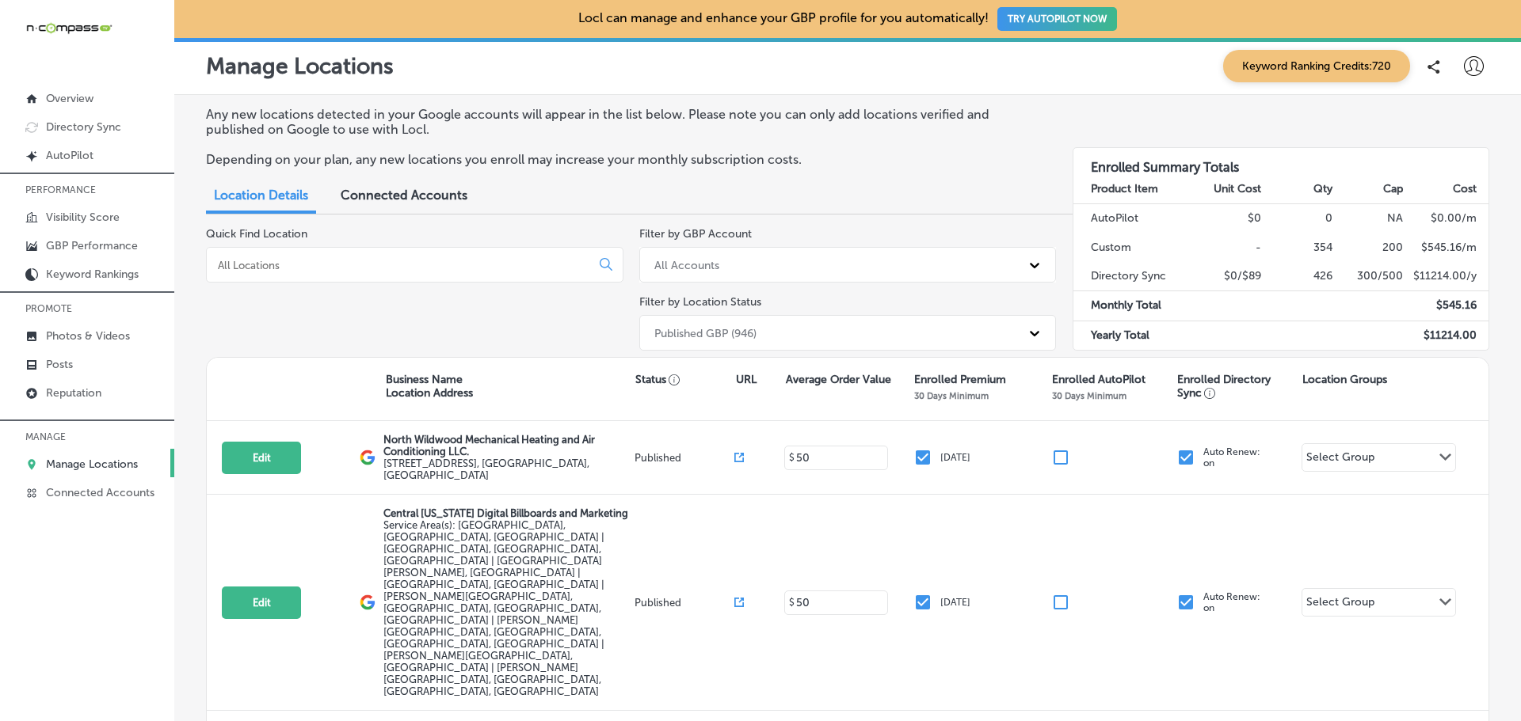
click at [294, 269] on input at bounding box center [401, 265] width 371 height 14
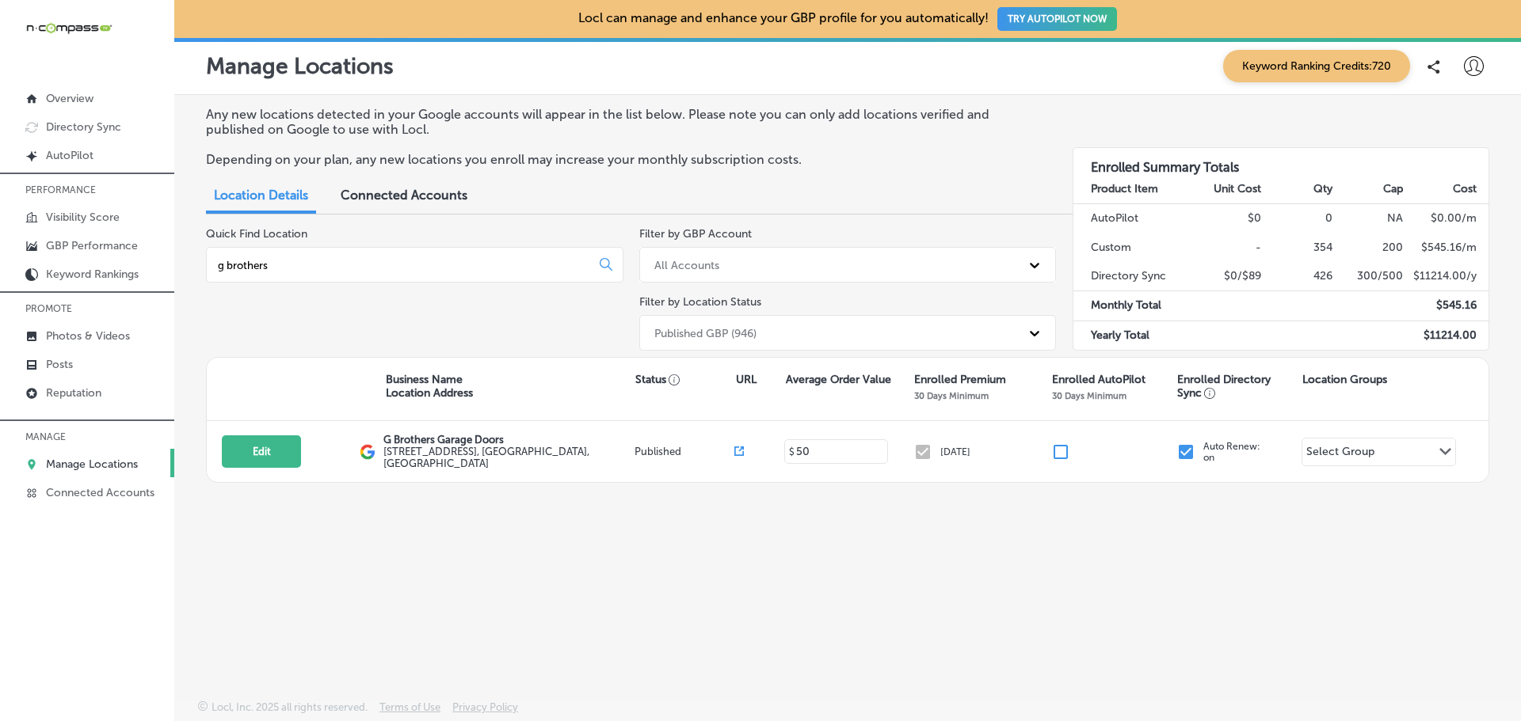
type input "g brothers"
click at [265, 452] on button "Edit" at bounding box center [261, 452] width 79 height 32
select select "US"
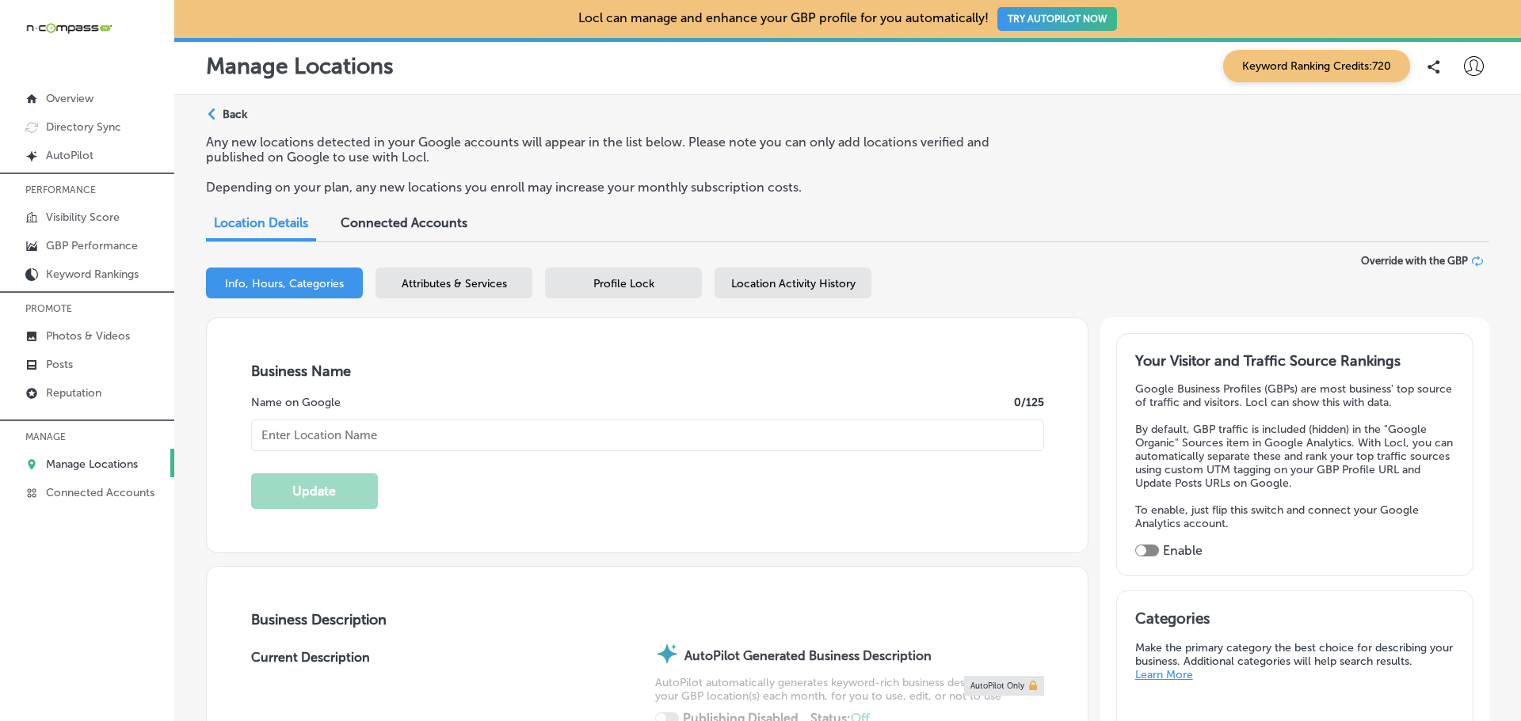
type input "G Brothers Garage Doors"
type input "[STREET_ADDRESS]"
type input "Lakewood"
type input "80215"
type input "US"
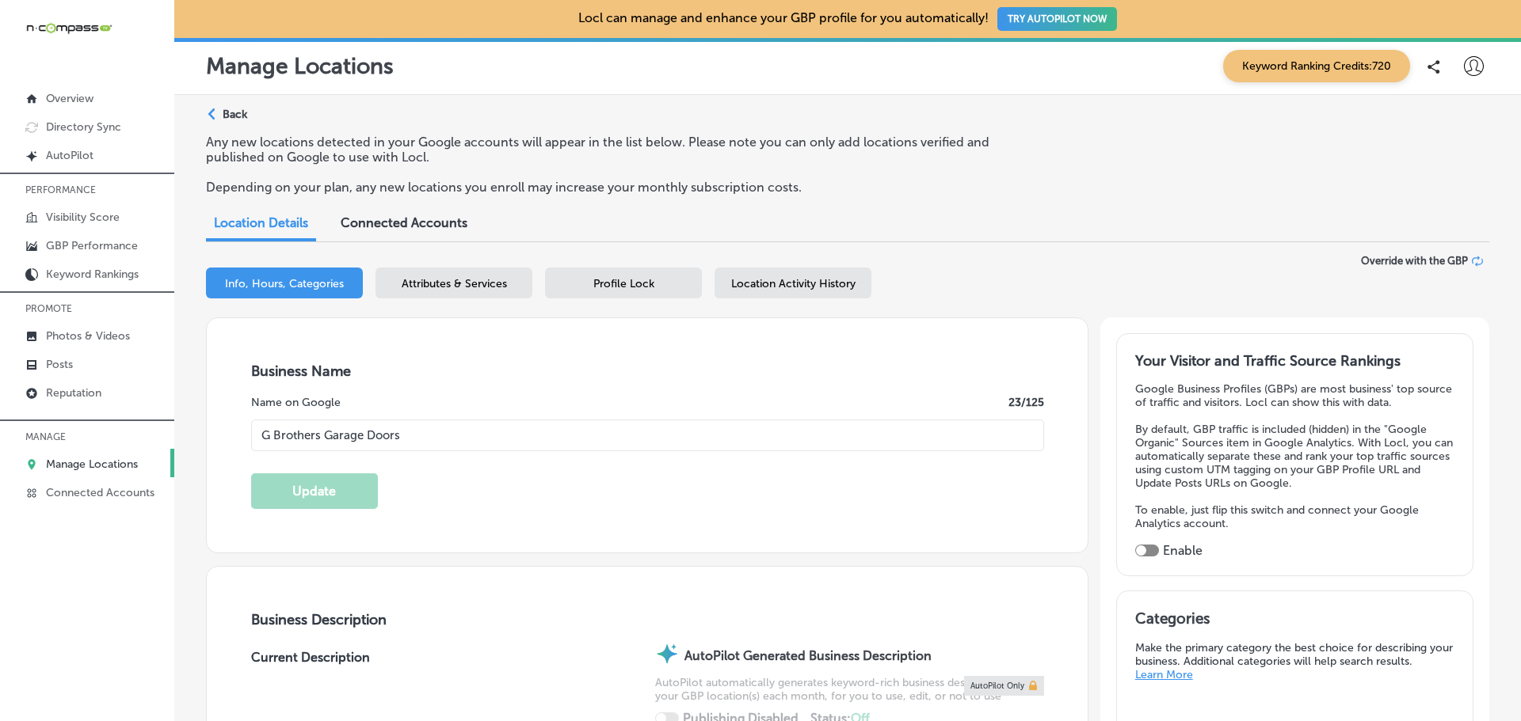
type input "[URL][DOMAIN_NAME]"
type textarea "G Brothers Garage Doors delivers expert garage door installation, replacement, …"
type input "[PHONE_NUMBER]"
click at [1464, 63] on icon at bounding box center [1474, 66] width 20 height 20
click at [1452, 165] on p "My Teams" at bounding box center [1444, 163] width 58 height 19
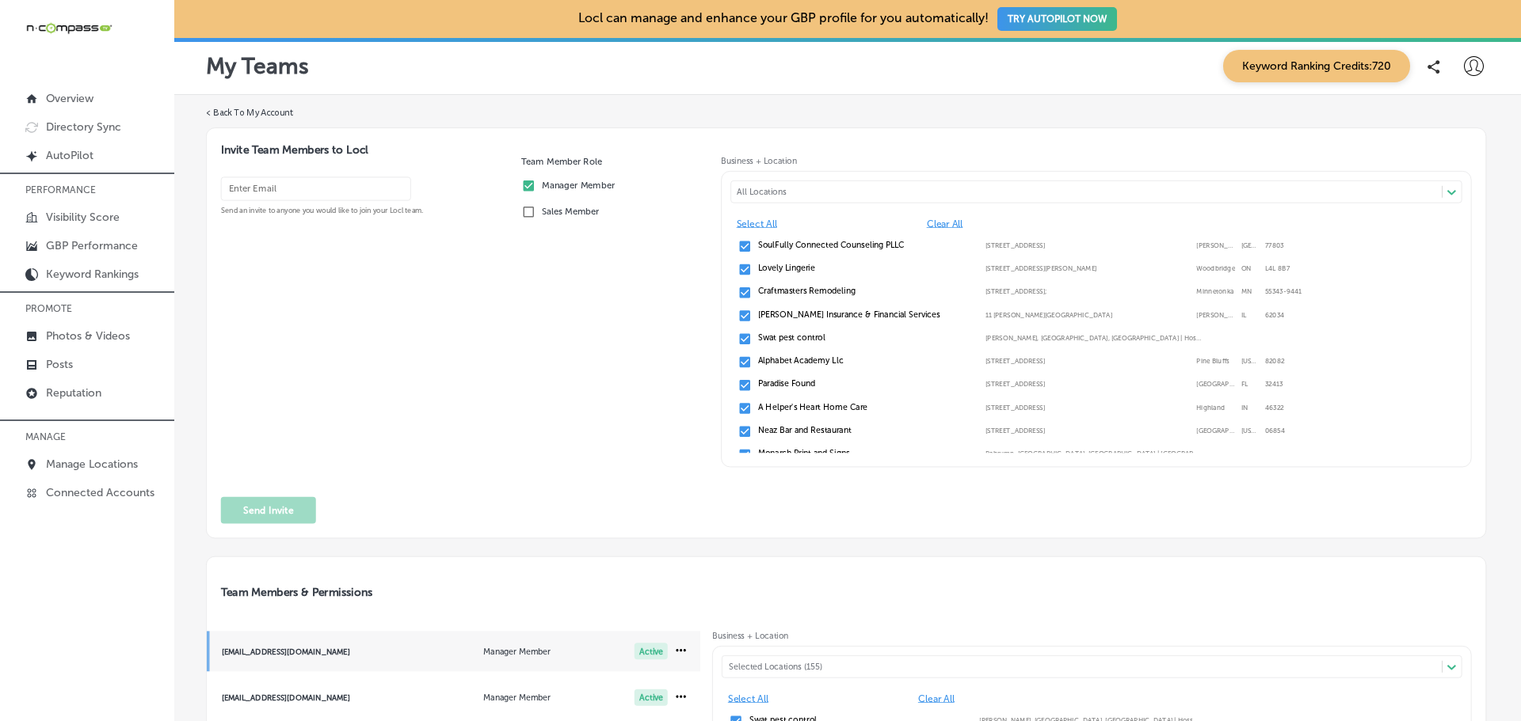
click at [1464, 69] on icon at bounding box center [1474, 66] width 20 height 20
click at [1429, 167] on p "My Teams" at bounding box center [1444, 163] width 58 height 19
click at [1478, 362] on div at bounding box center [760, 360] width 1521 height 721
click at [1464, 64] on icon at bounding box center [1474, 66] width 20 height 20
click at [1440, 158] on p "My Teams" at bounding box center [1444, 163] width 58 height 19
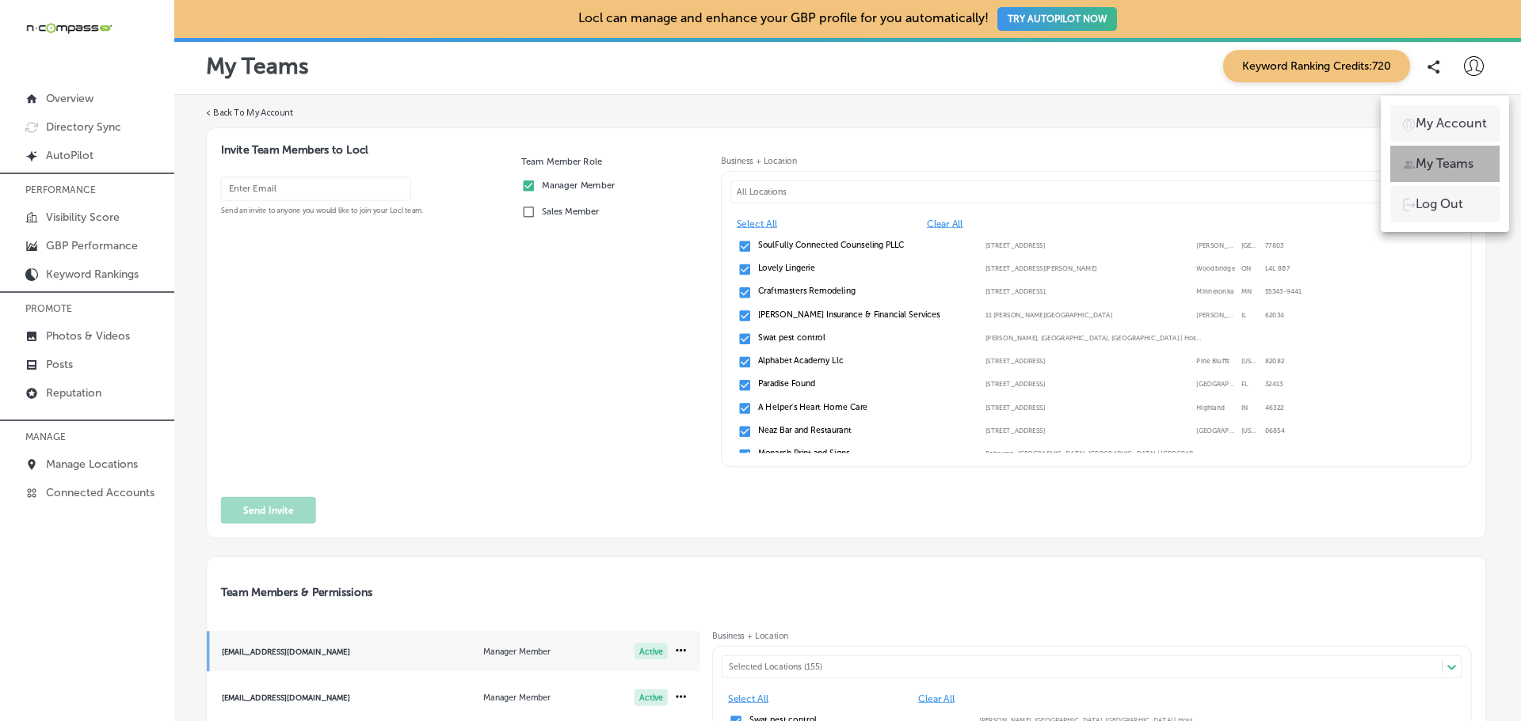
click at [1479, 318] on div at bounding box center [760, 360] width 1521 height 721
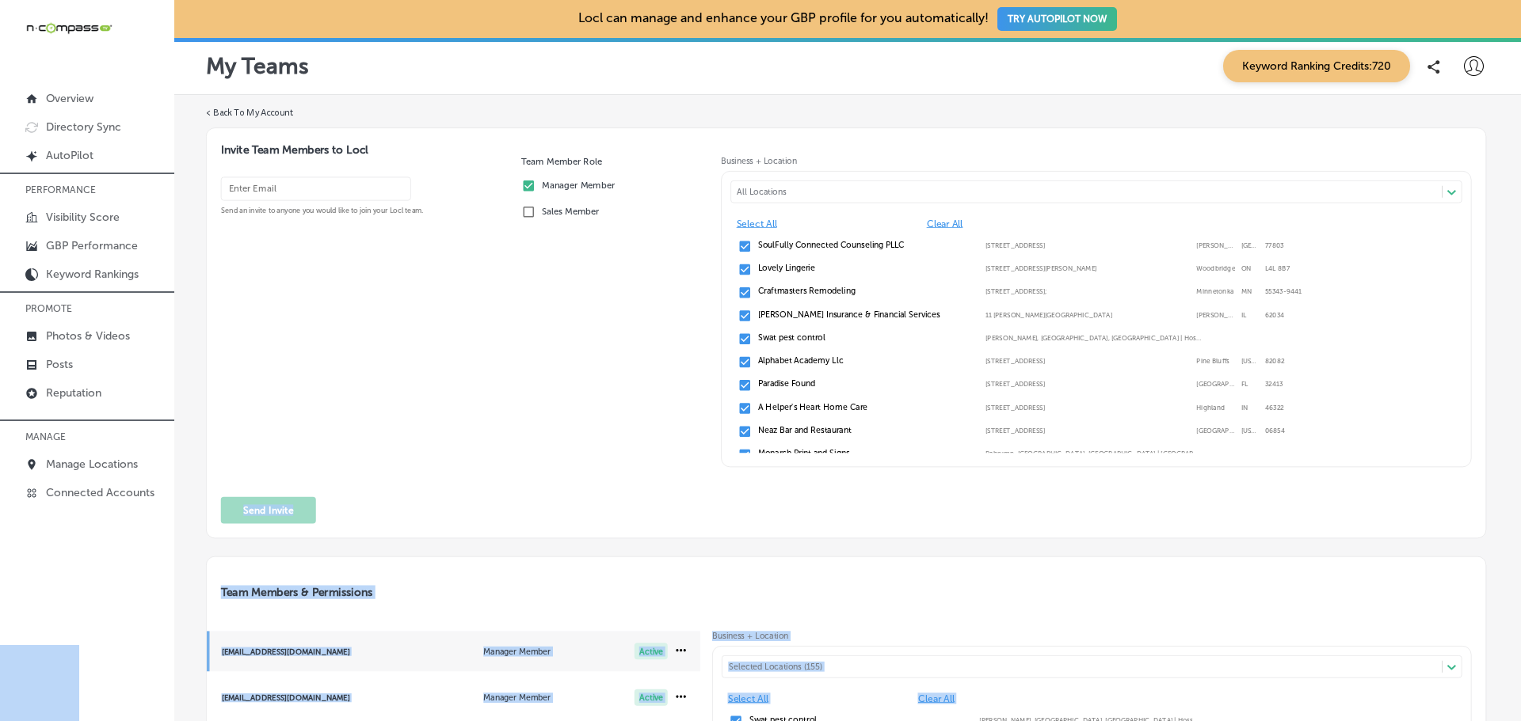
drag, startPoint x: 1514, startPoint y: 295, endPoint x: 1527, endPoint y: 568, distance: 273.5
click at [1490, 436] on div "< Back To My Account Invite Team Members to Locl Send an invite to anyone you w…" at bounding box center [847, 560] width 1346 height 931
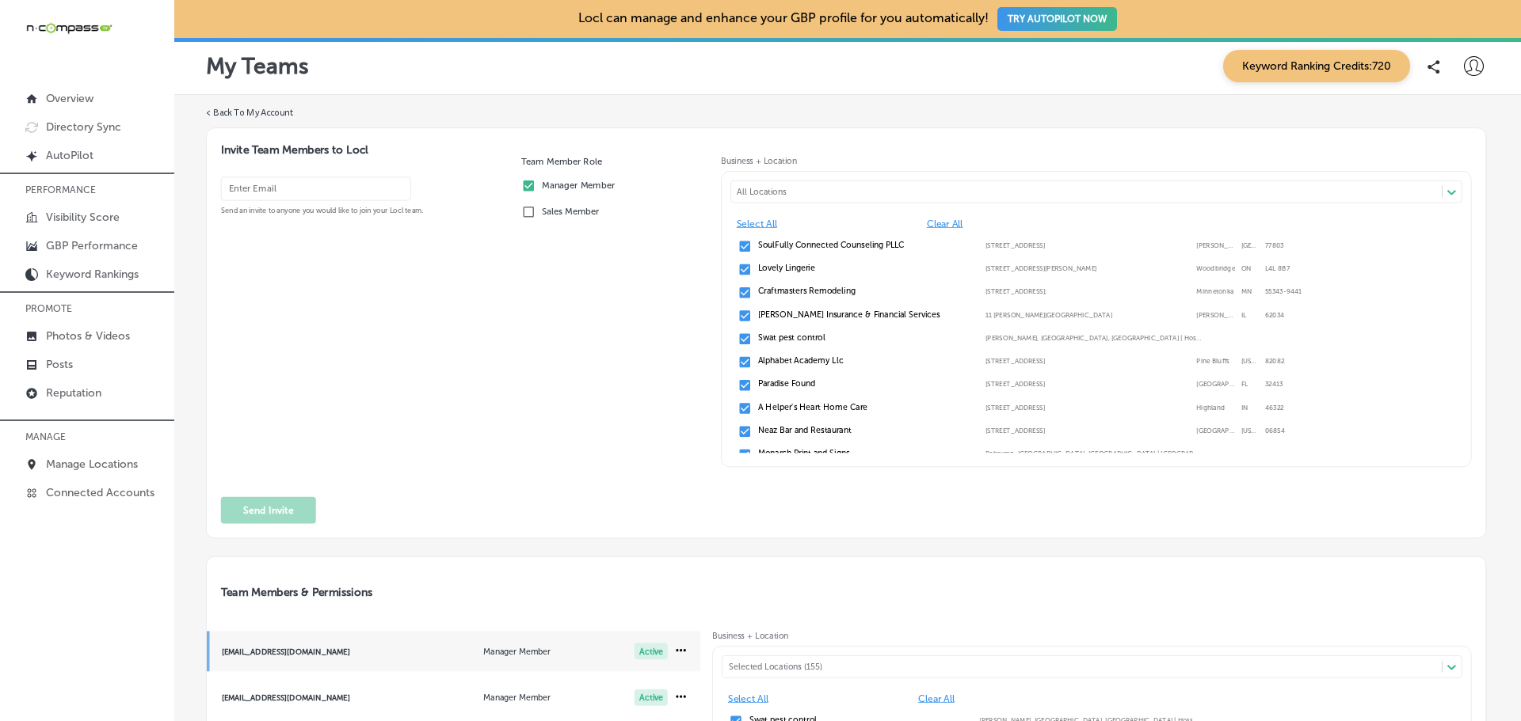
scroll to position [375, 0]
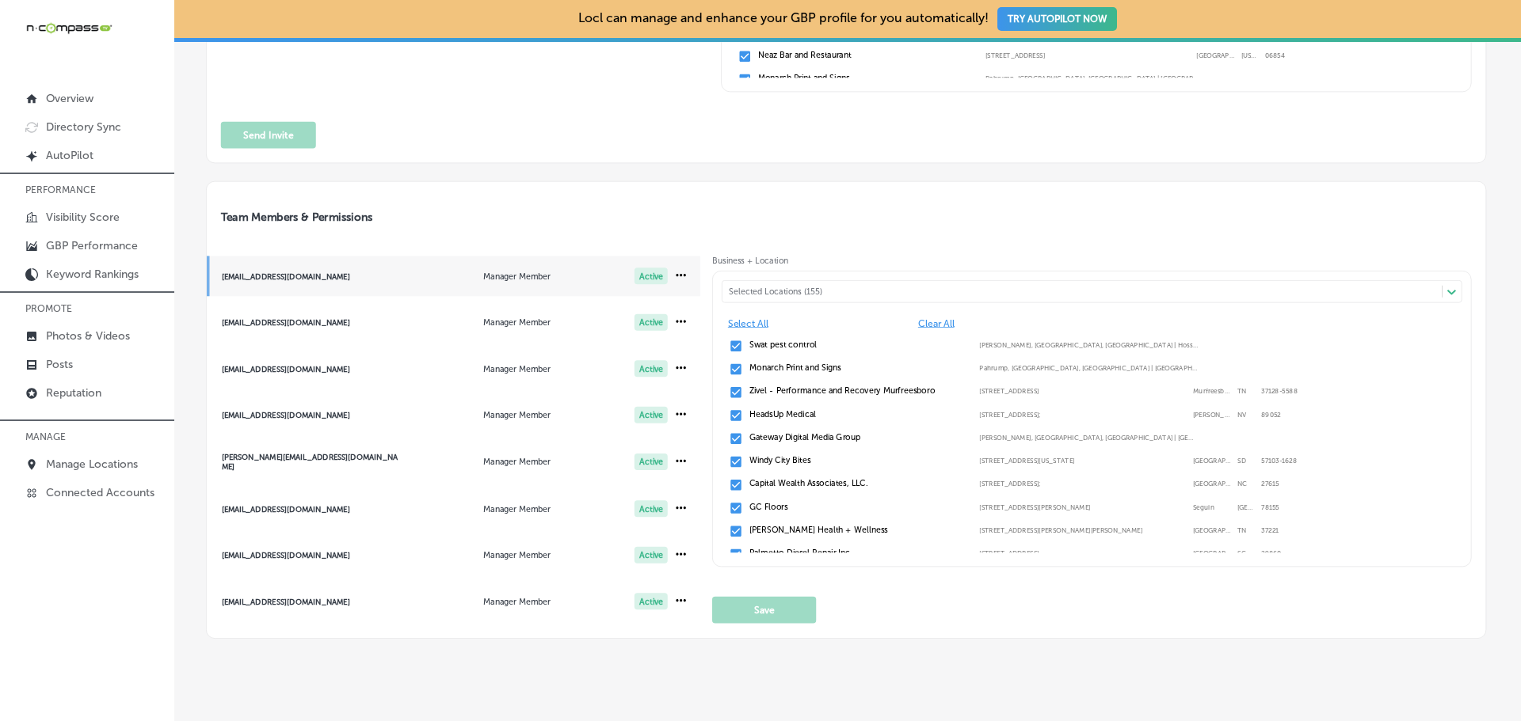
drag, startPoint x: 600, startPoint y: 371, endPoint x: 340, endPoint y: 636, distance: 371.3
click at [340, 636] on div "Team Members & Permissions [EMAIL_ADDRESS][DOMAIN_NAME] Manager Member Active […" at bounding box center [846, 410] width 1280 height 458
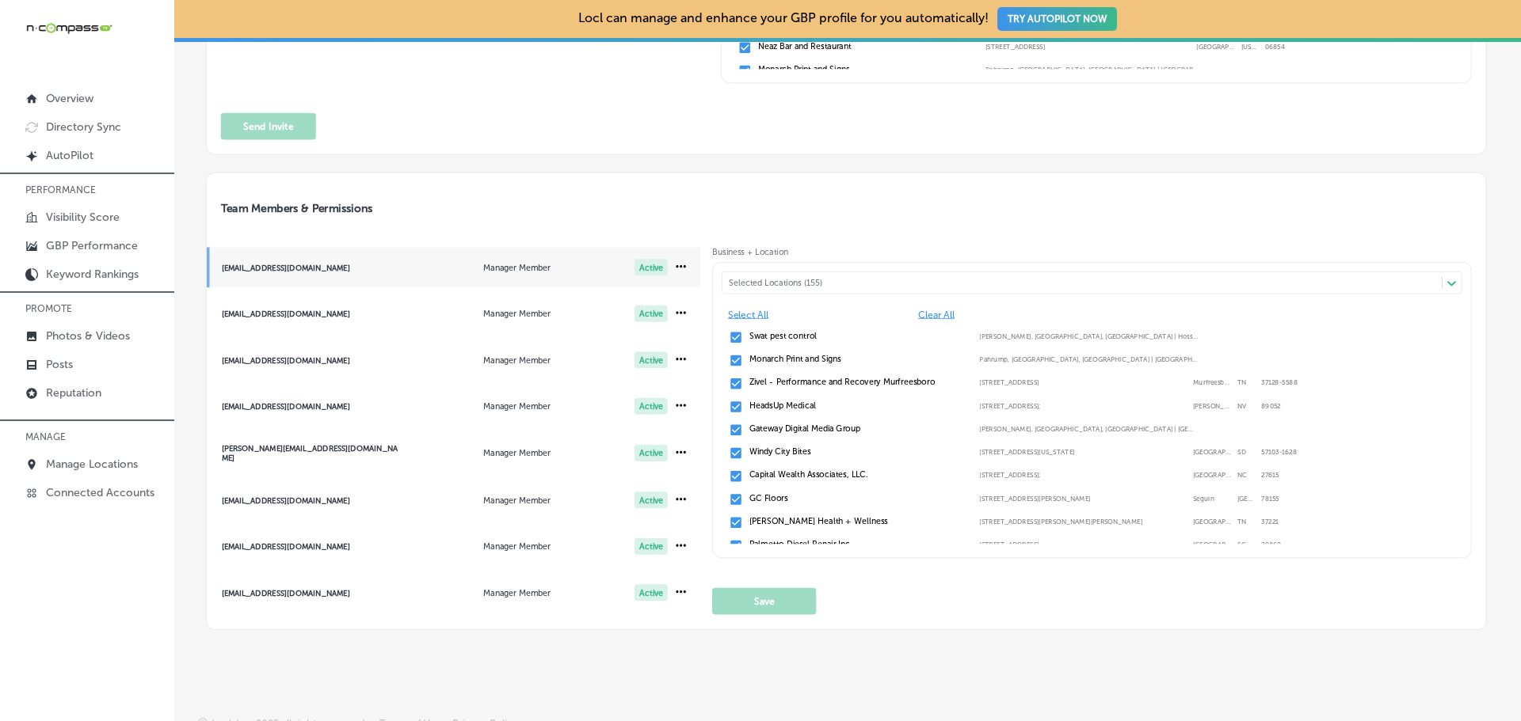
scroll to position [383, 0]
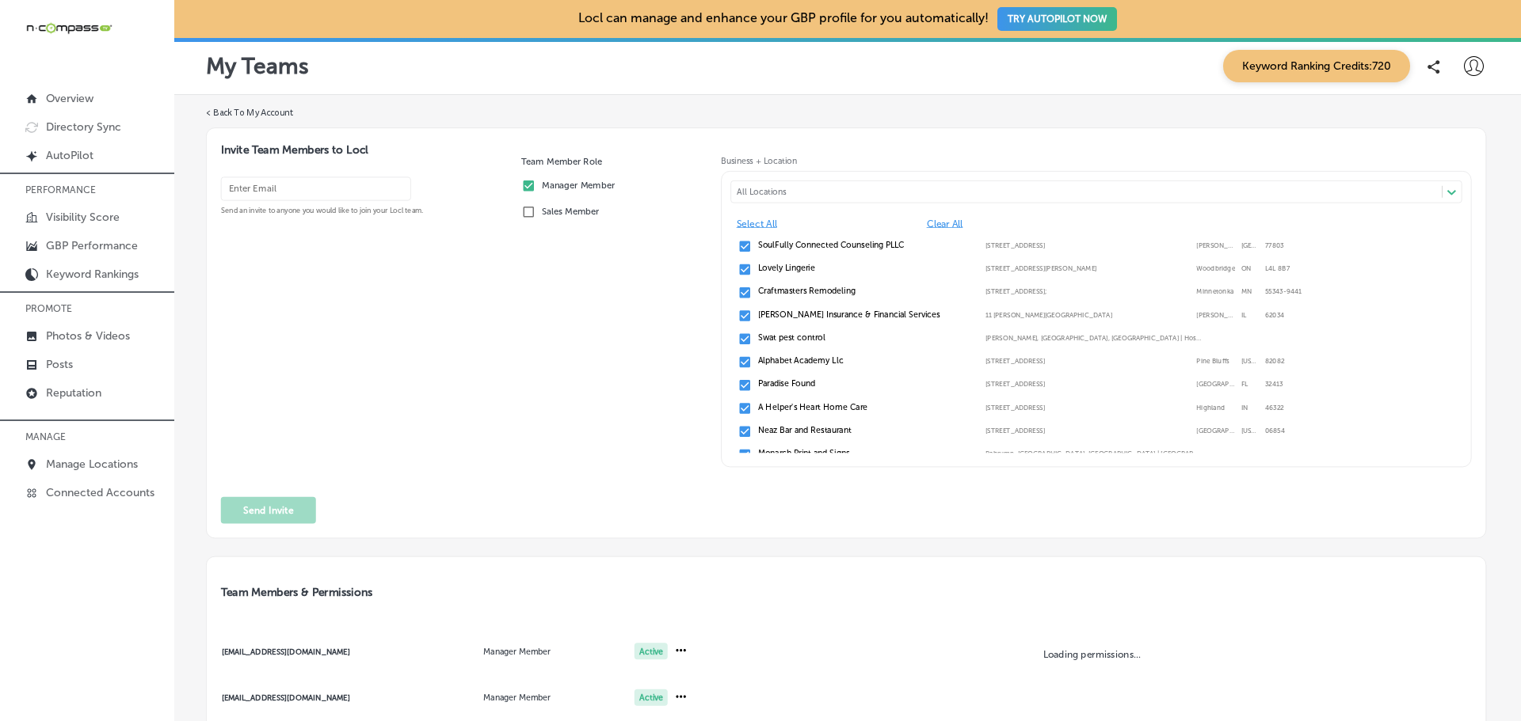
scroll to position [618, 0]
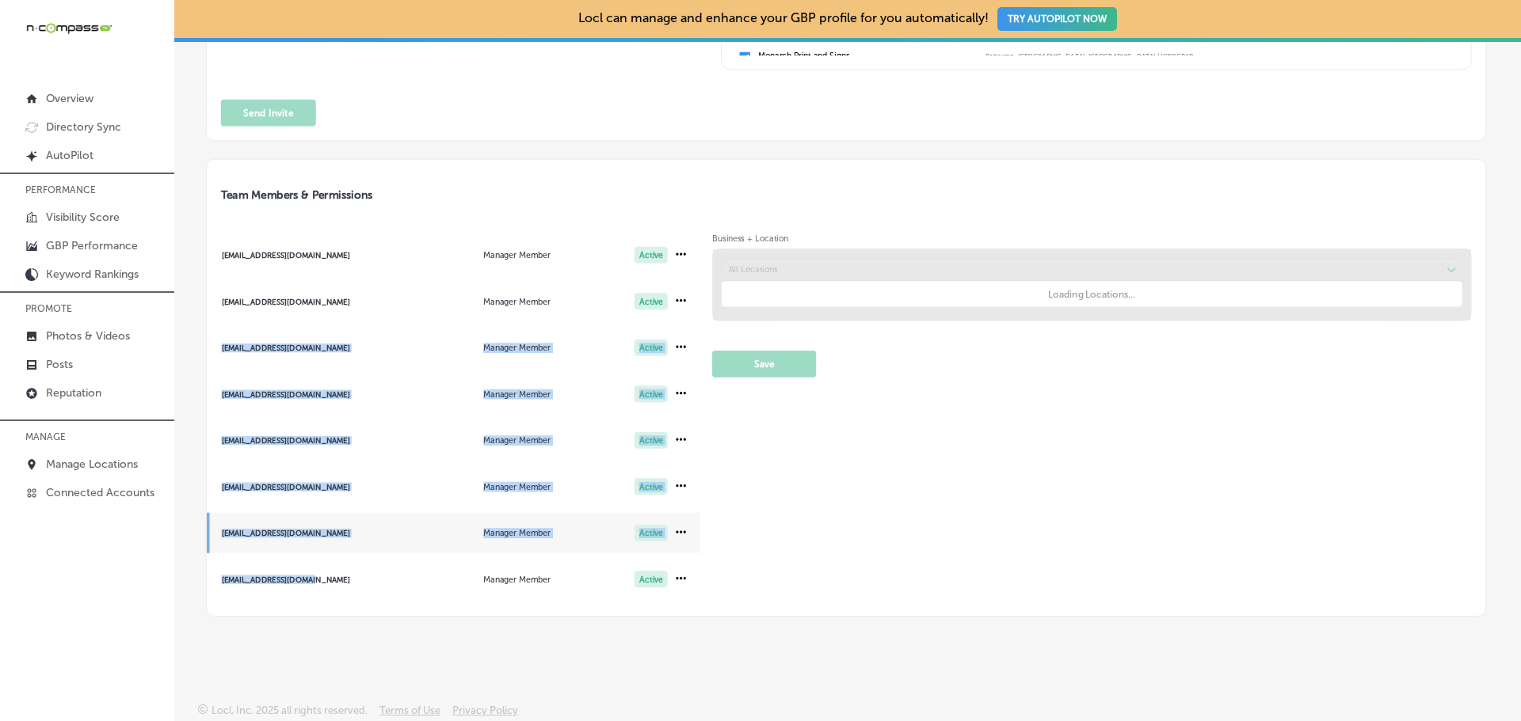
drag, startPoint x: 313, startPoint y: 578, endPoint x: 200, endPoint y: 572, distance: 113.4
click at [200, 572] on div "< Back To My Account Invite Team Members to Locl Send an invite to anyone you w…" at bounding box center [847, 162] width 1346 height 931
click at [326, 647] on div "Locl can manage and enhance your GBP profile for you automatically! TRY AUTOPIL…" at bounding box center [847, 360] width 1346 height 721
click at [325, 638] on div "Locl can manage and enhance your GBP profile for you automatically! TRY AUTOPIL…" at bounding box center [847, 360] width 1346 height 721
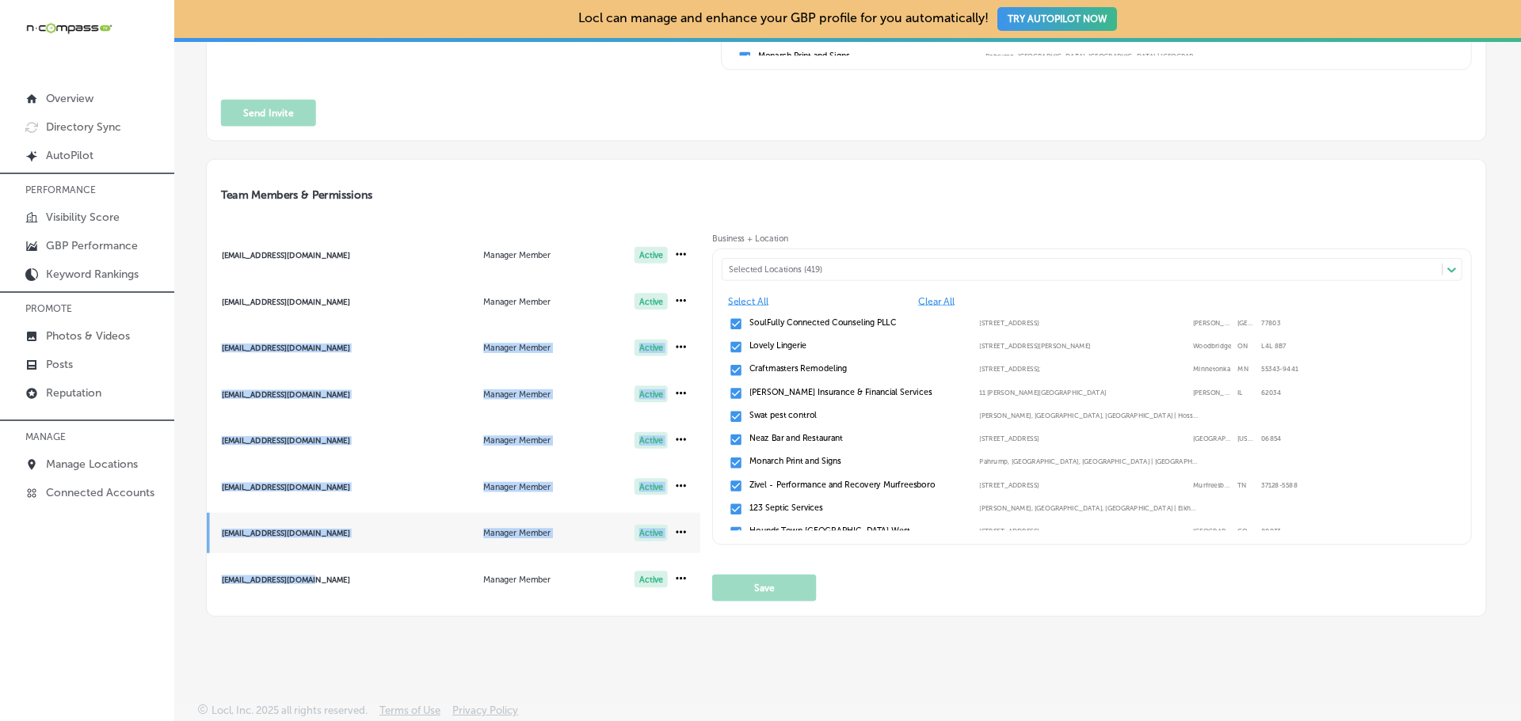
click at [351, 582] on div "lacnojephel@gmail.com" at bounding box center [311, 579] width 178 height 9
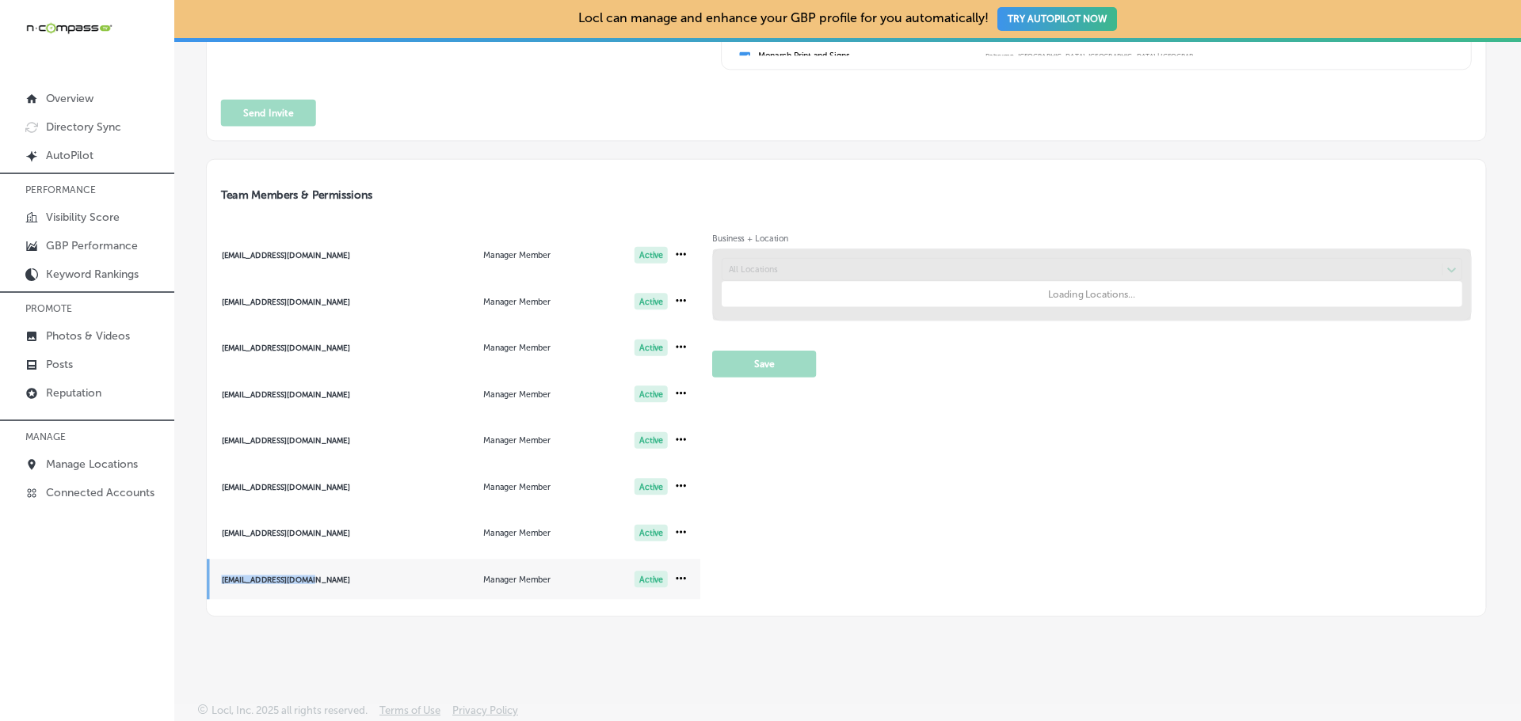
drag, startPoint x: 333, startPoint y: 580, endPoint x: 218, endPoint y: 583, distance: 114.9
click at [218, 583] on span "lacnojephel@gmail.com Manager Member Active" at bounding box center [454, 579] width 494 height 40
click at [351, 641] on div "Locl can manage and enhance your GBP profile for you automatically! TRY AUTOPIL…" at bounding box center [847, 360] width 1346 height 721
click at [372, 580] on div "lacnojephel@gmail.com" at bounding box center [311, 579] width 178 height 9
click at [397, 578] on div "lacnojephel@gmail.com" at bounding box center [311, 579] width 178 height 9
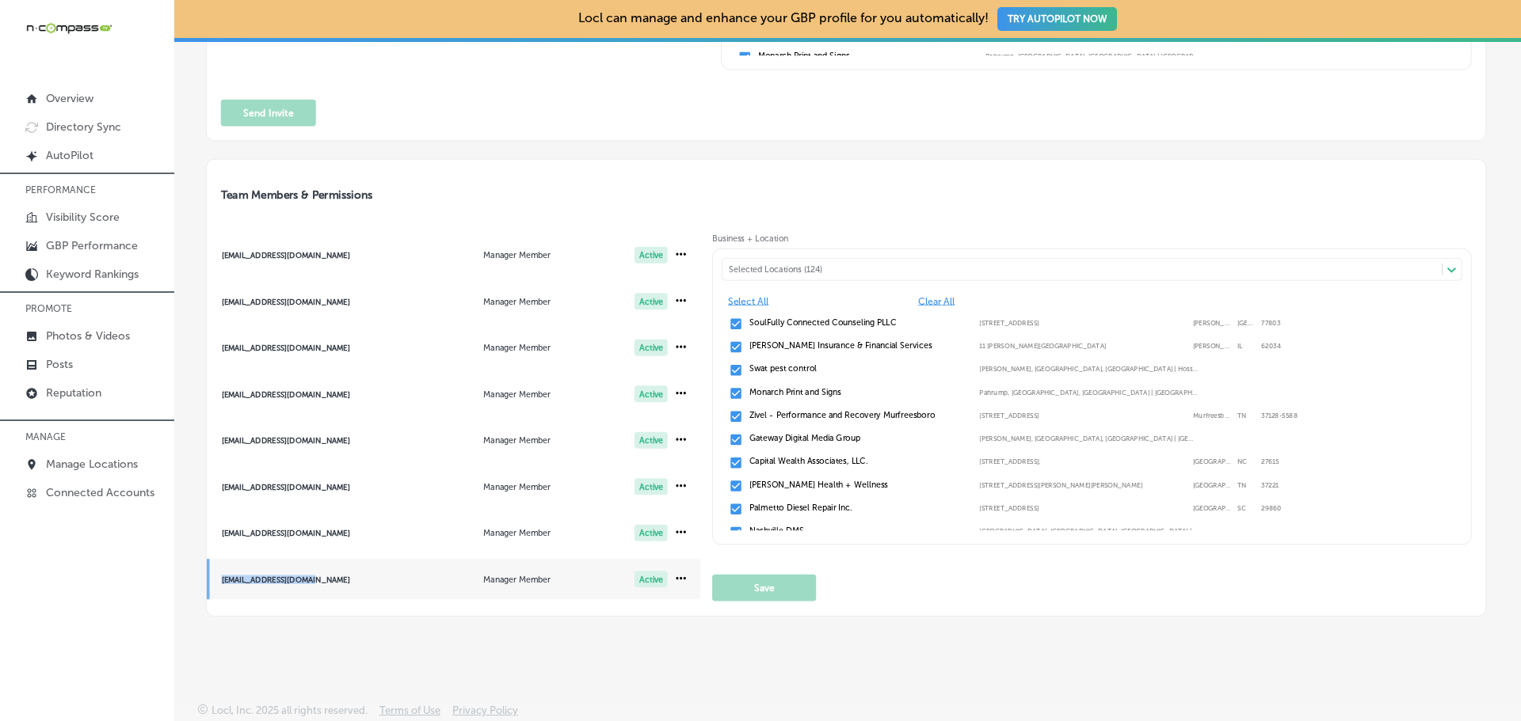
click at [753, 267] on div "Selected Locations (124)" at bounding box center [1088, 270] width 719 height 10
type input "g br"
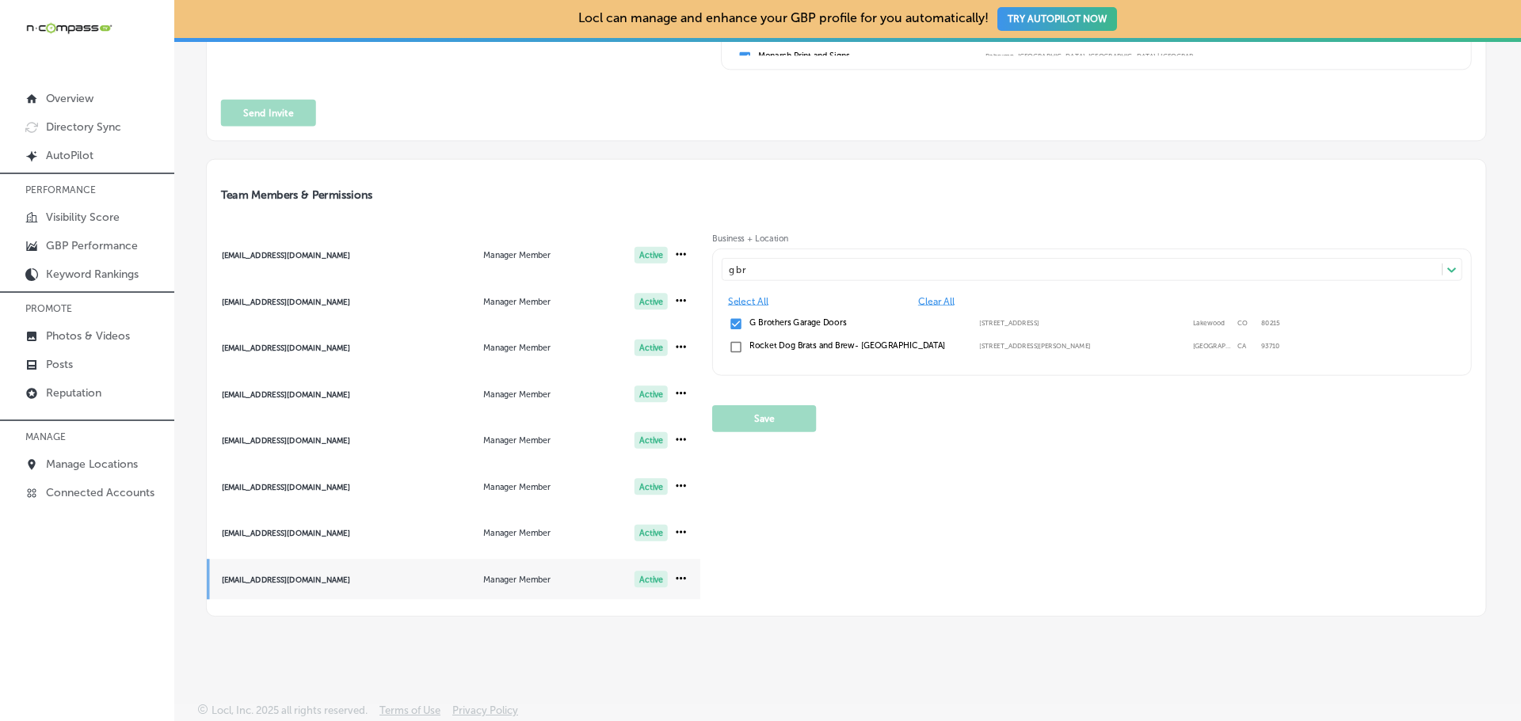
click at [302, 443] on div "denver@ntv360.com" at bounding box center [311, 440] width 178 height 9
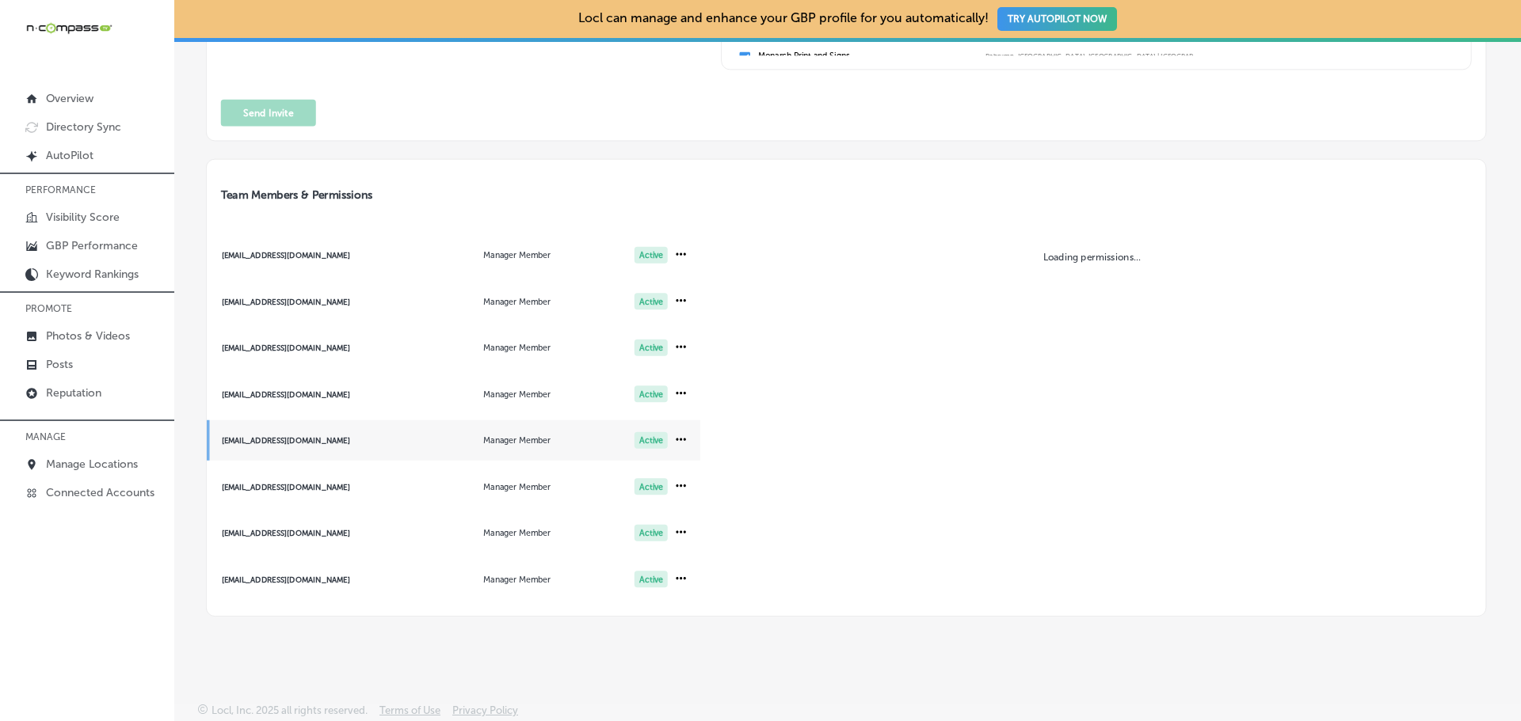
click at [337, 579] on div "lacnojephel@gmail.com" at bounding box center [311, 579] width 178 height 9
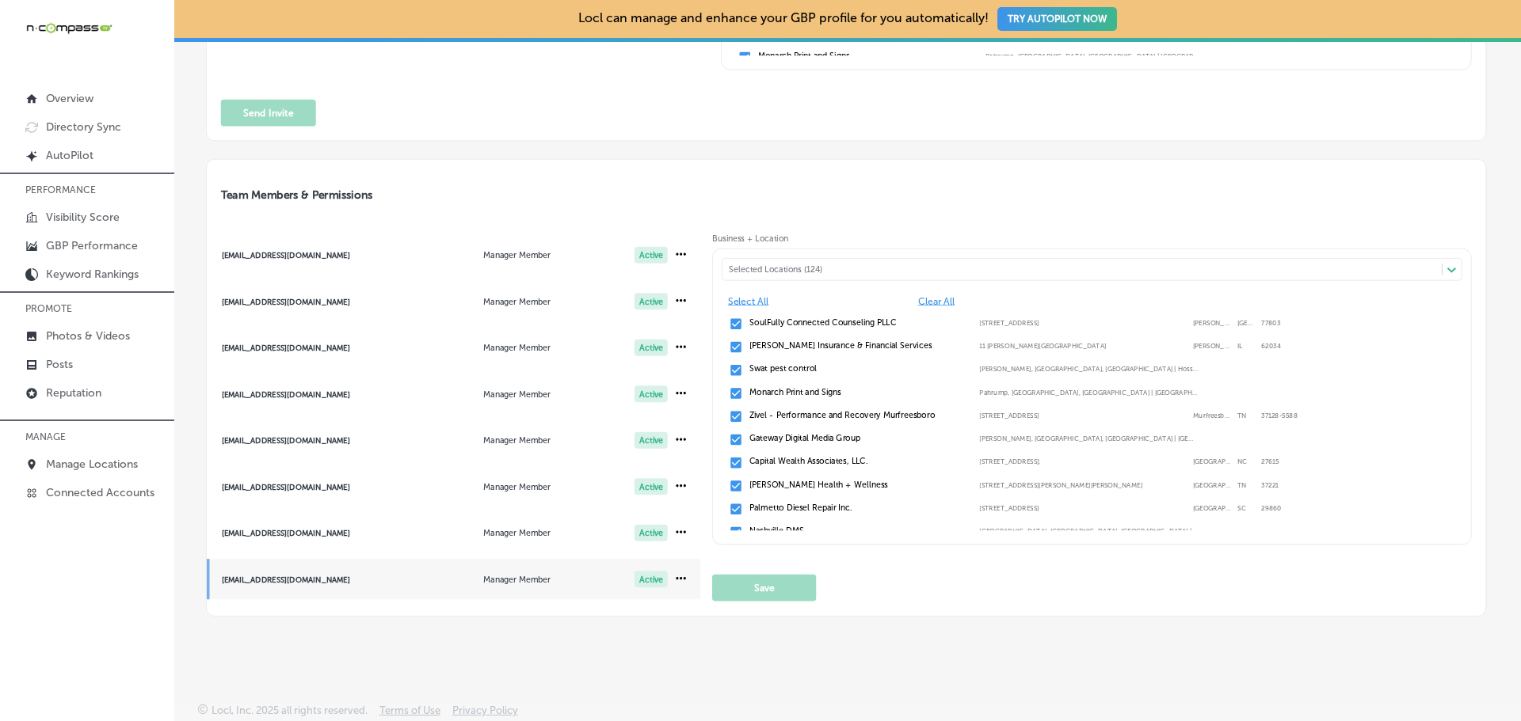
click at [794, 265] on div "Selected Locations (124)" at bounding box center [1088, 270] width 719 height 10
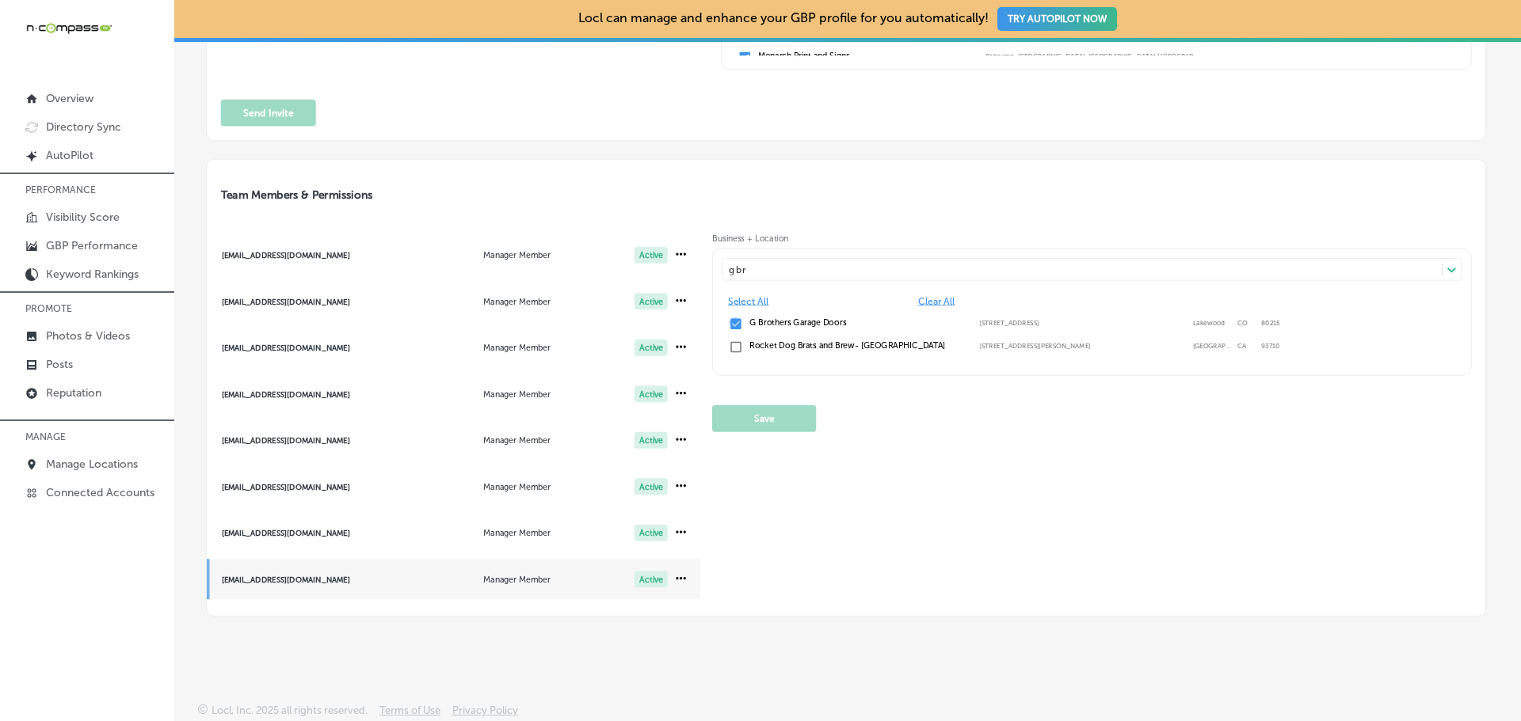
click at [733, 323] on input "checkbox" at bounding box center [736, 324] width 14 height 14
type input "g br"
click at [763, 412] on button "Save" at bounding box center [764, 418] width 104 height 27
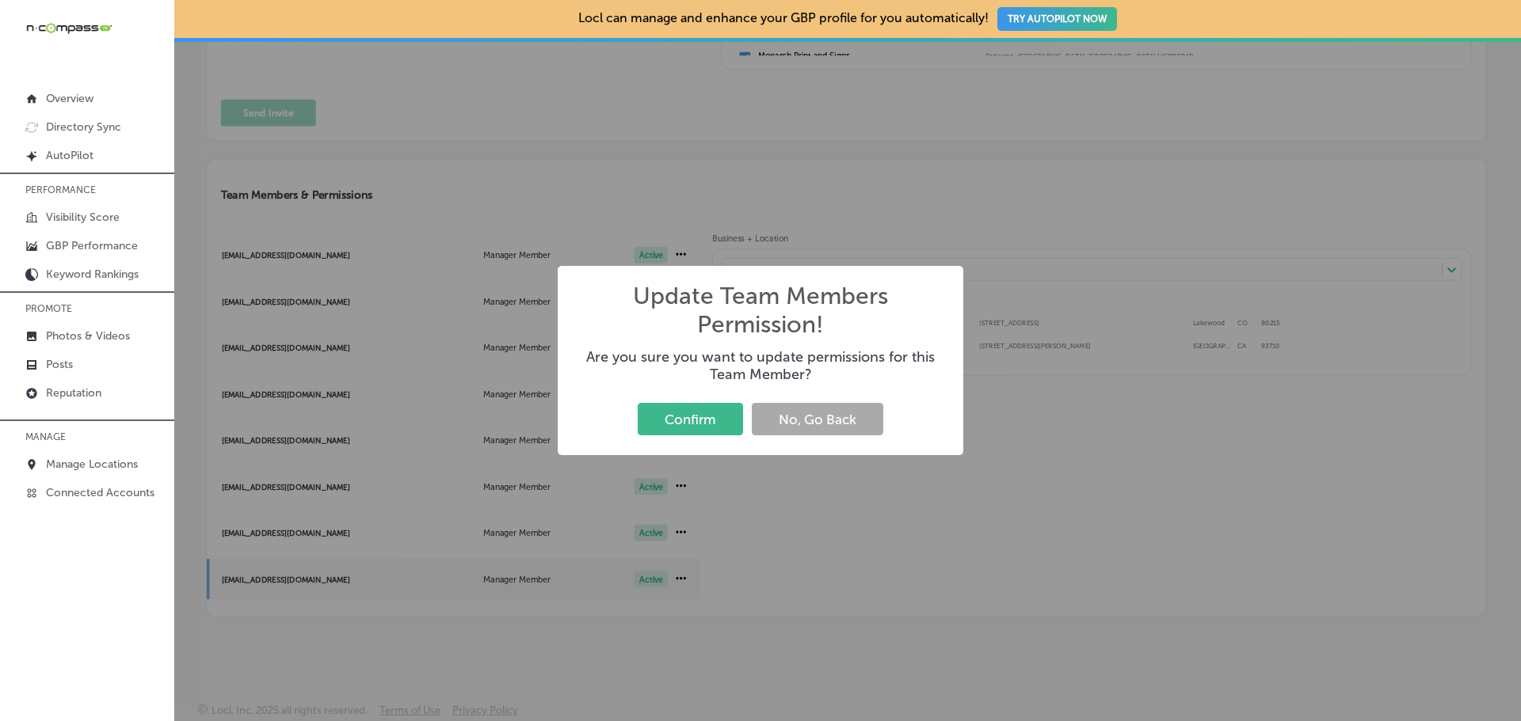
click at [703, 419] on button "Confirm" at bounding box center [690, 419] width 105 height 32
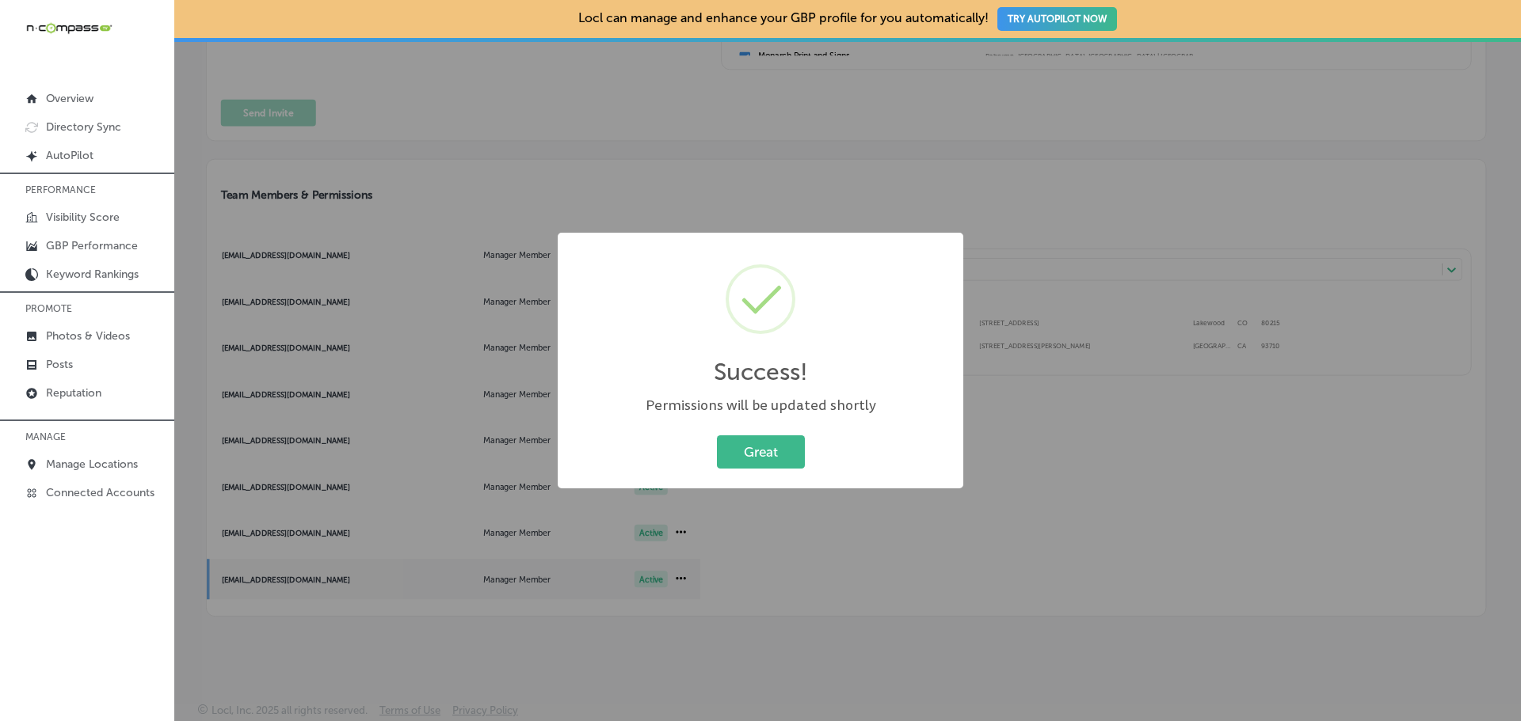
click at [760, 447] on button "Great" at bounding box center [761, 452] width 88 height 32
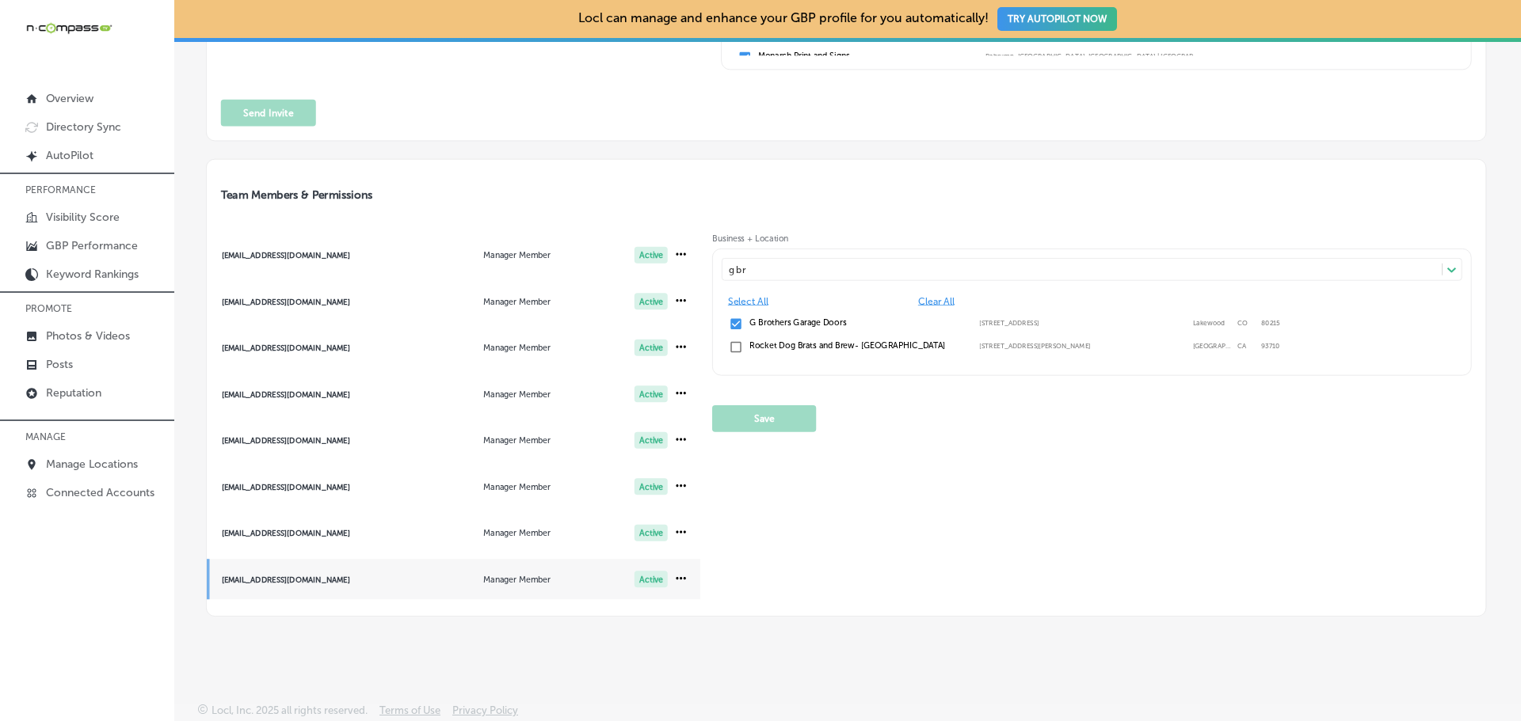
click at [379, 439] on div "denver@ntv360.com" at bounding box center [311, 440] width 178 height 9
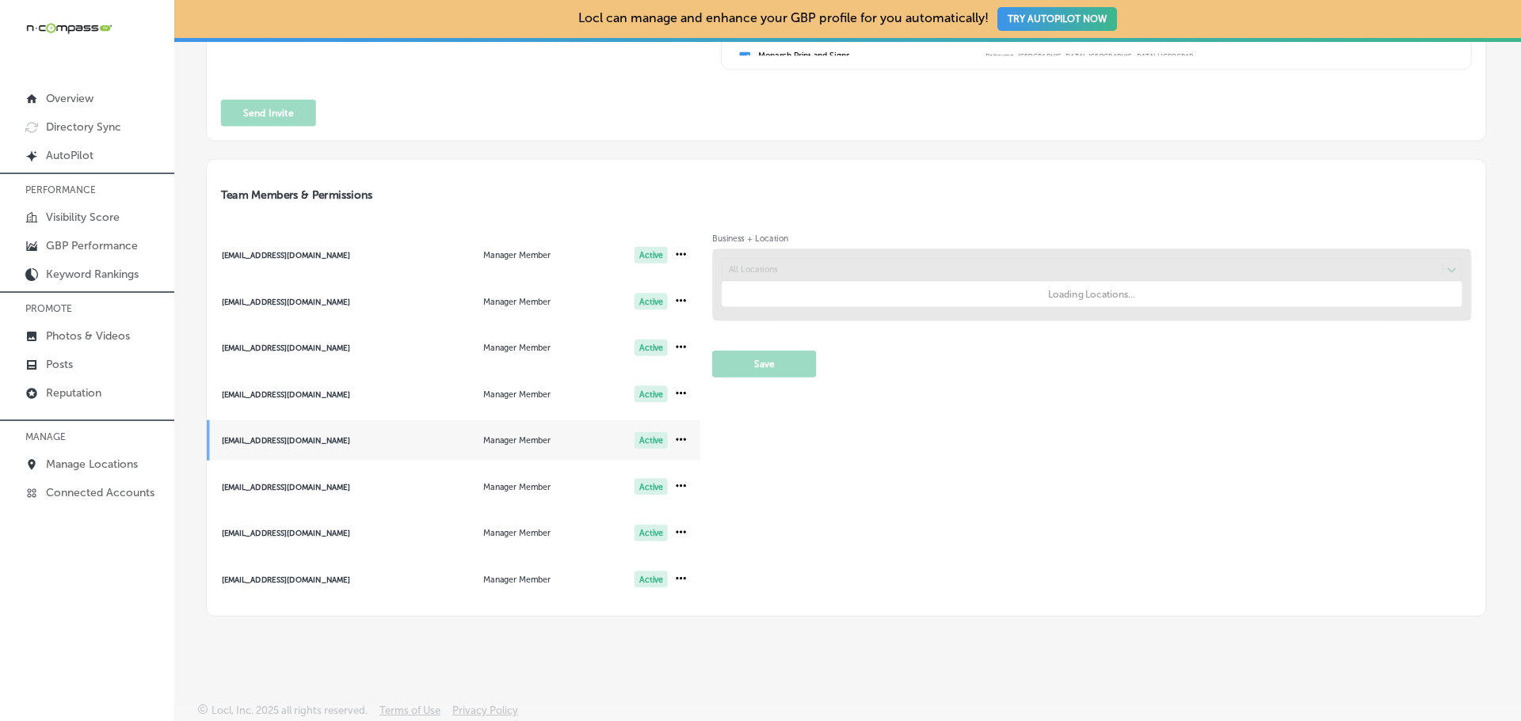
click at [742, 292] on div at bounding box center [1091, 284] width 757 height 71
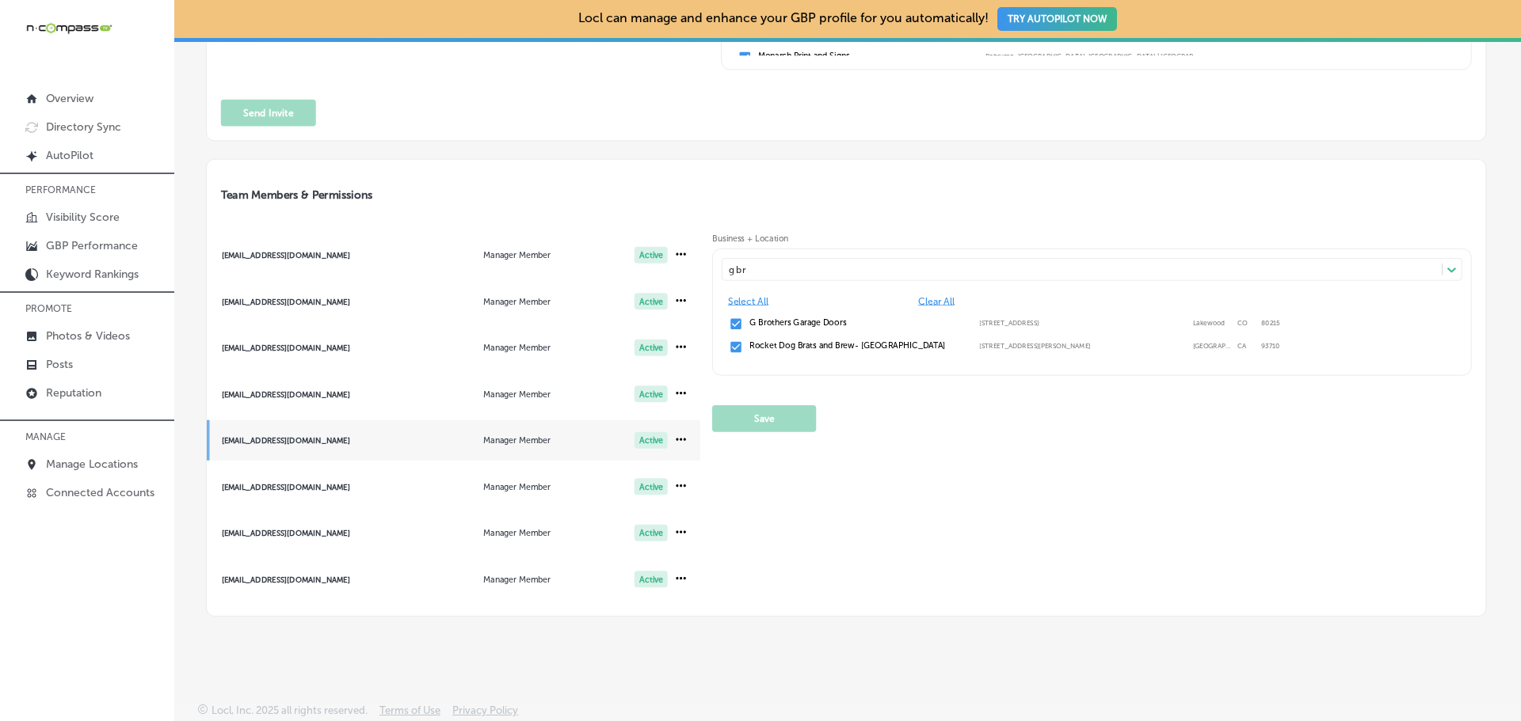
click at [733, 322] on input "checkbox" at bounding box center [736, 324] width 14 height 14
click at [732, 322] on input "checkbox" at bounding box center [736, 324] width 14 height 14
type input "g br"
click at [758, 423] on button "Save" at bounding box center [764, 418] width 104 height 27
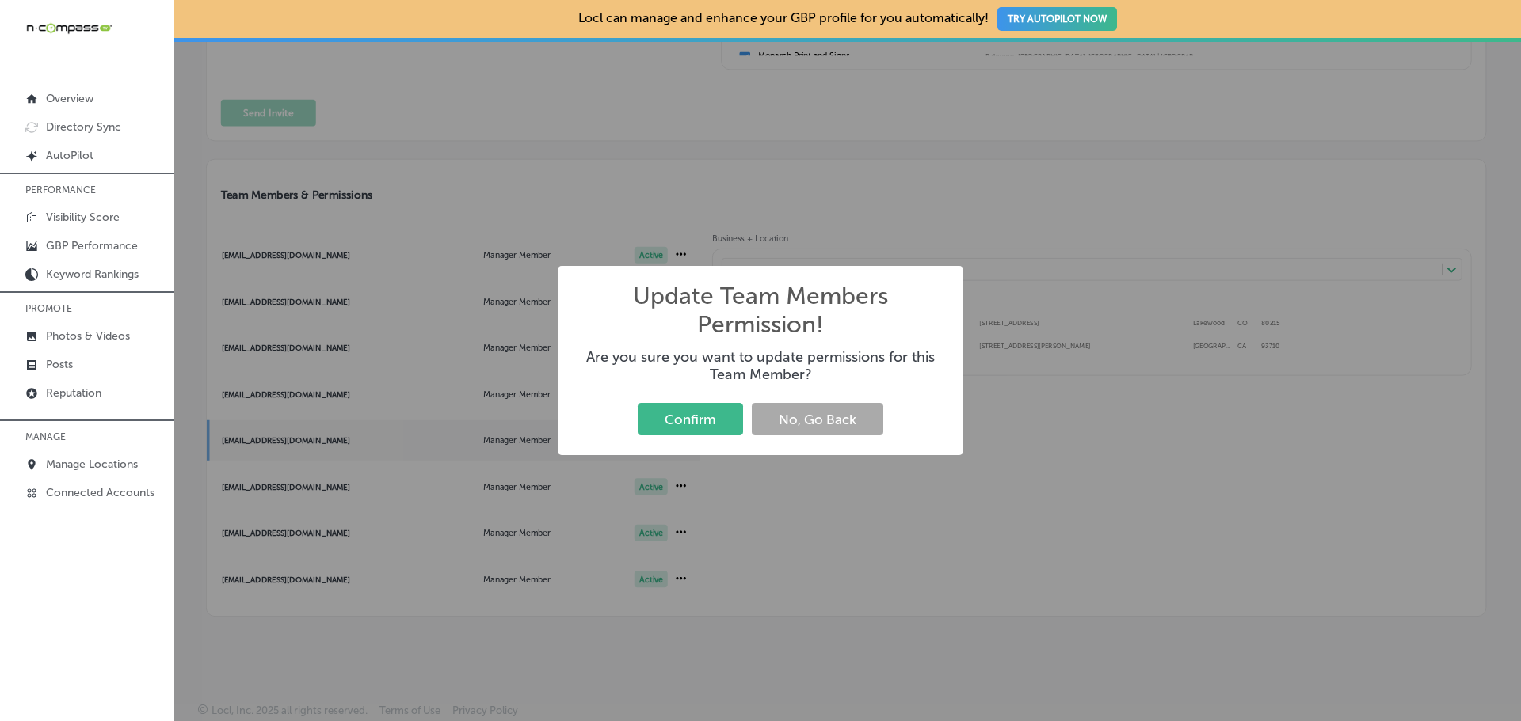
click at [716, 421] on button "Confirm" at bounding box center [690, 419] width 105 height 32
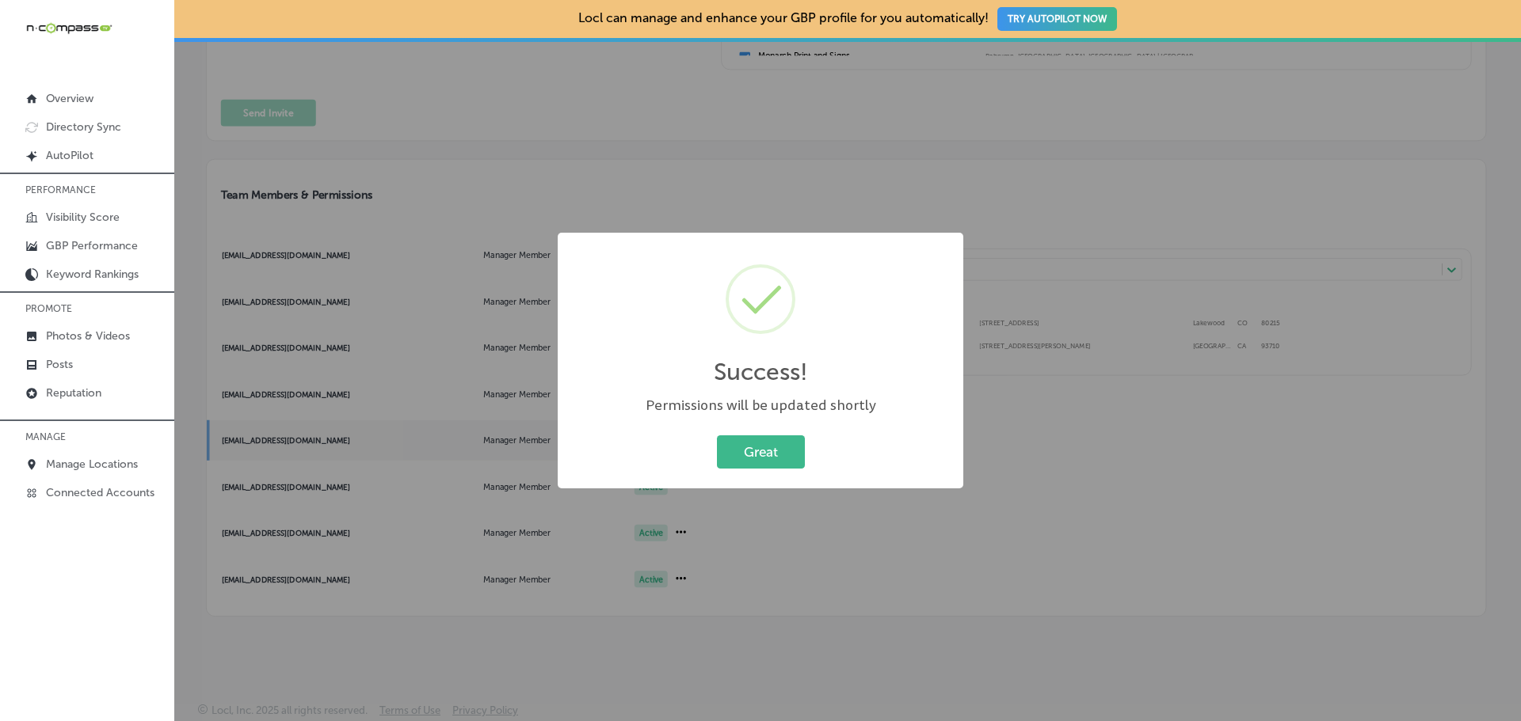
click at [759, 455] on button "Great" at bounding box center [761, 452] width 88 height 32
